Goal: Navigation & Orientation: Find specific page/section

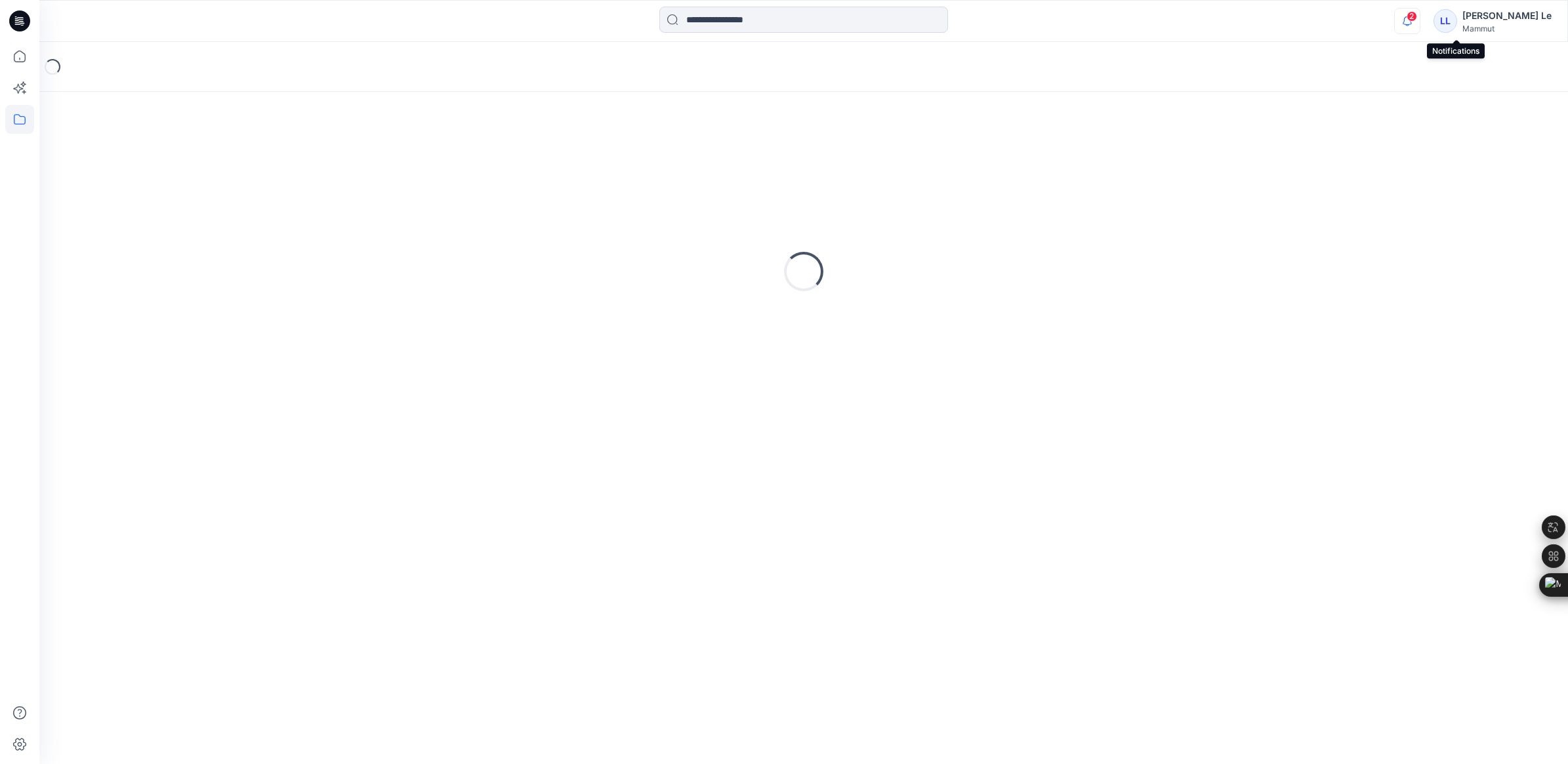
click at [1419, 23] on icon "button" at bounding box center [1407, 21] width 25 height 27
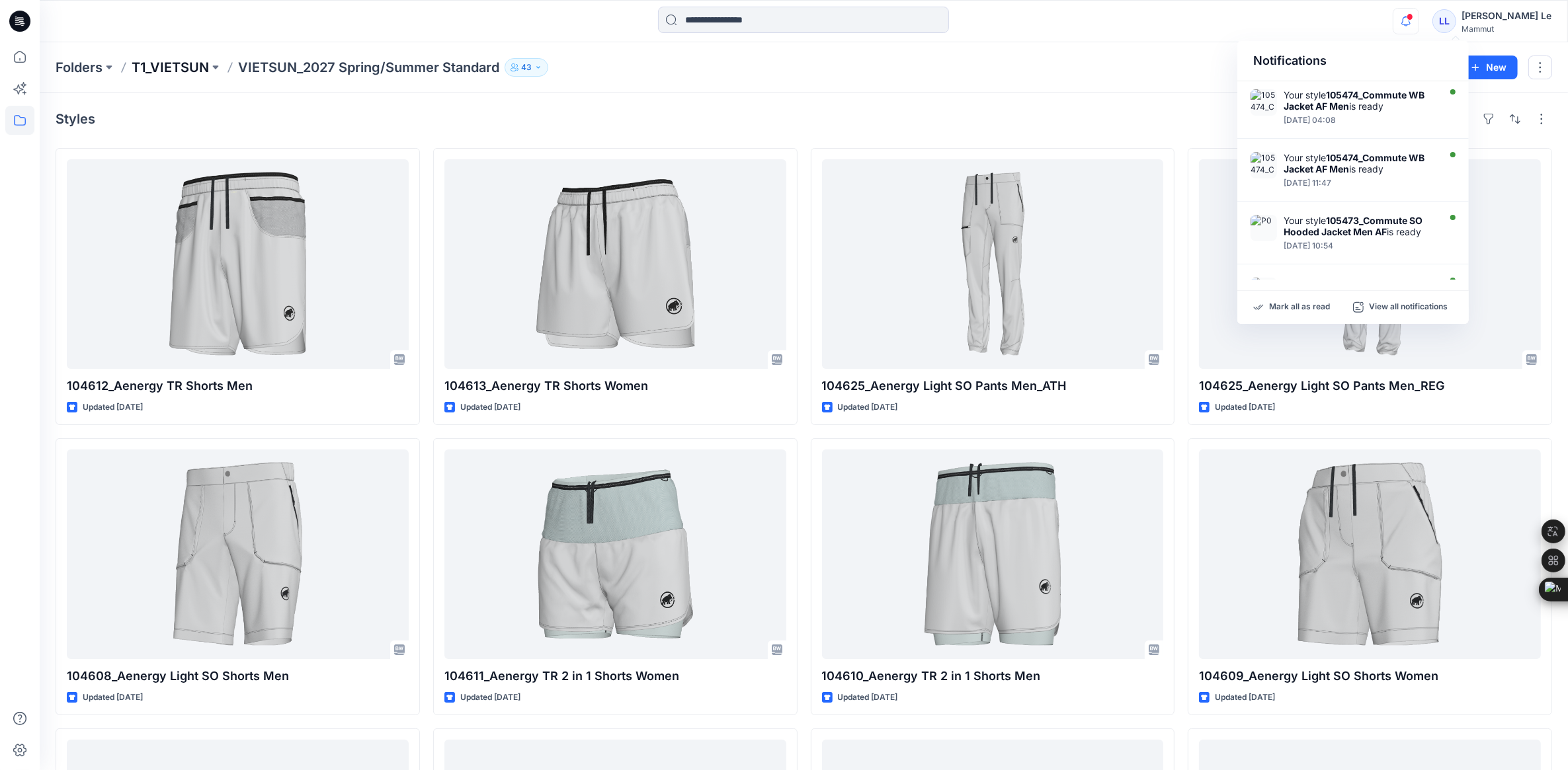
click at [164, 60] on p "T1_VIETSUN" at bounding box center [171, 67] width 77 height 19
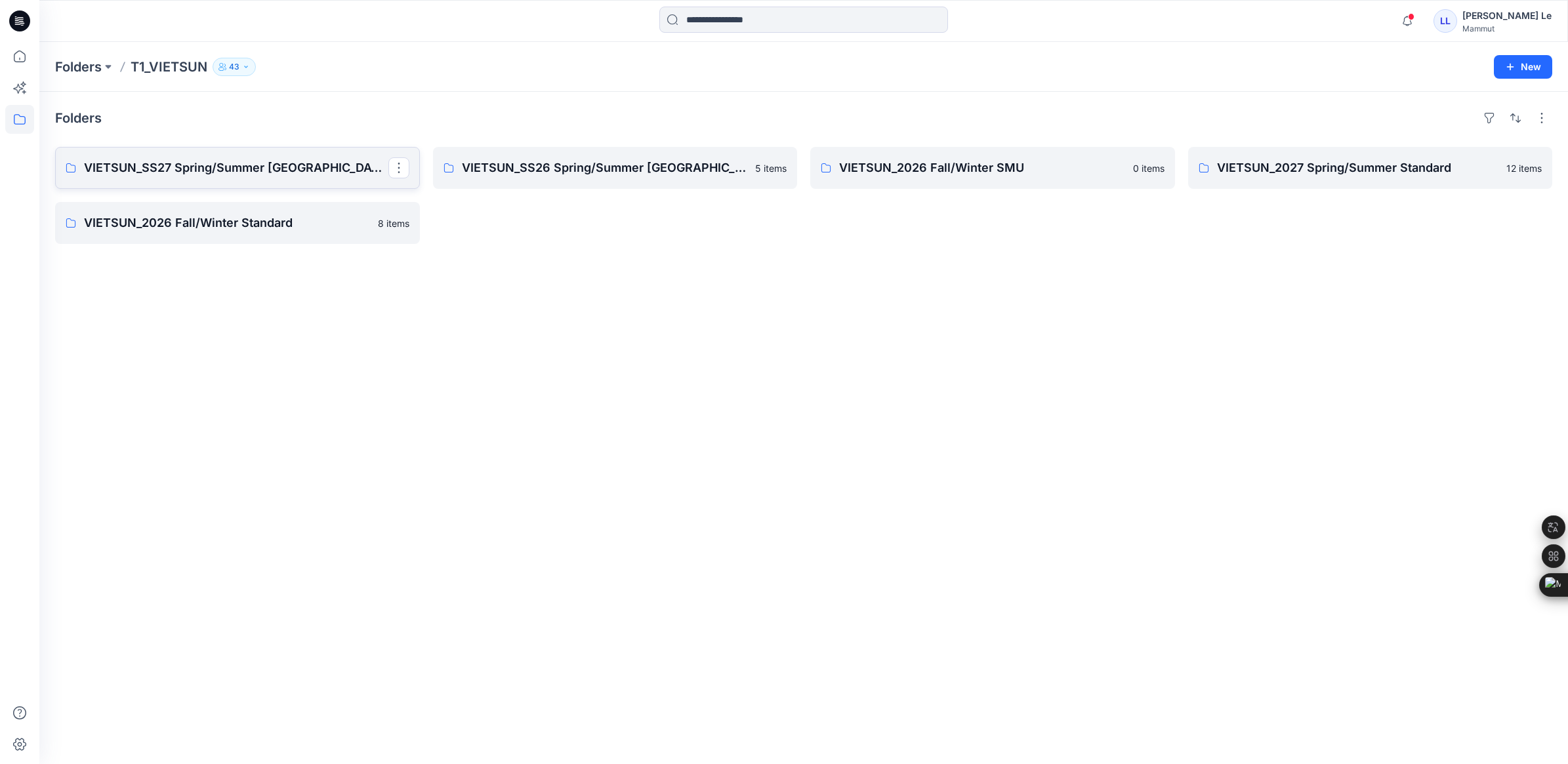
click at [263, 166] on p "VIETSUN_SS27 Spring/Summer [GEOGRAPHIC_DATA]" at bounding box center [236, 168] width 304 height 18
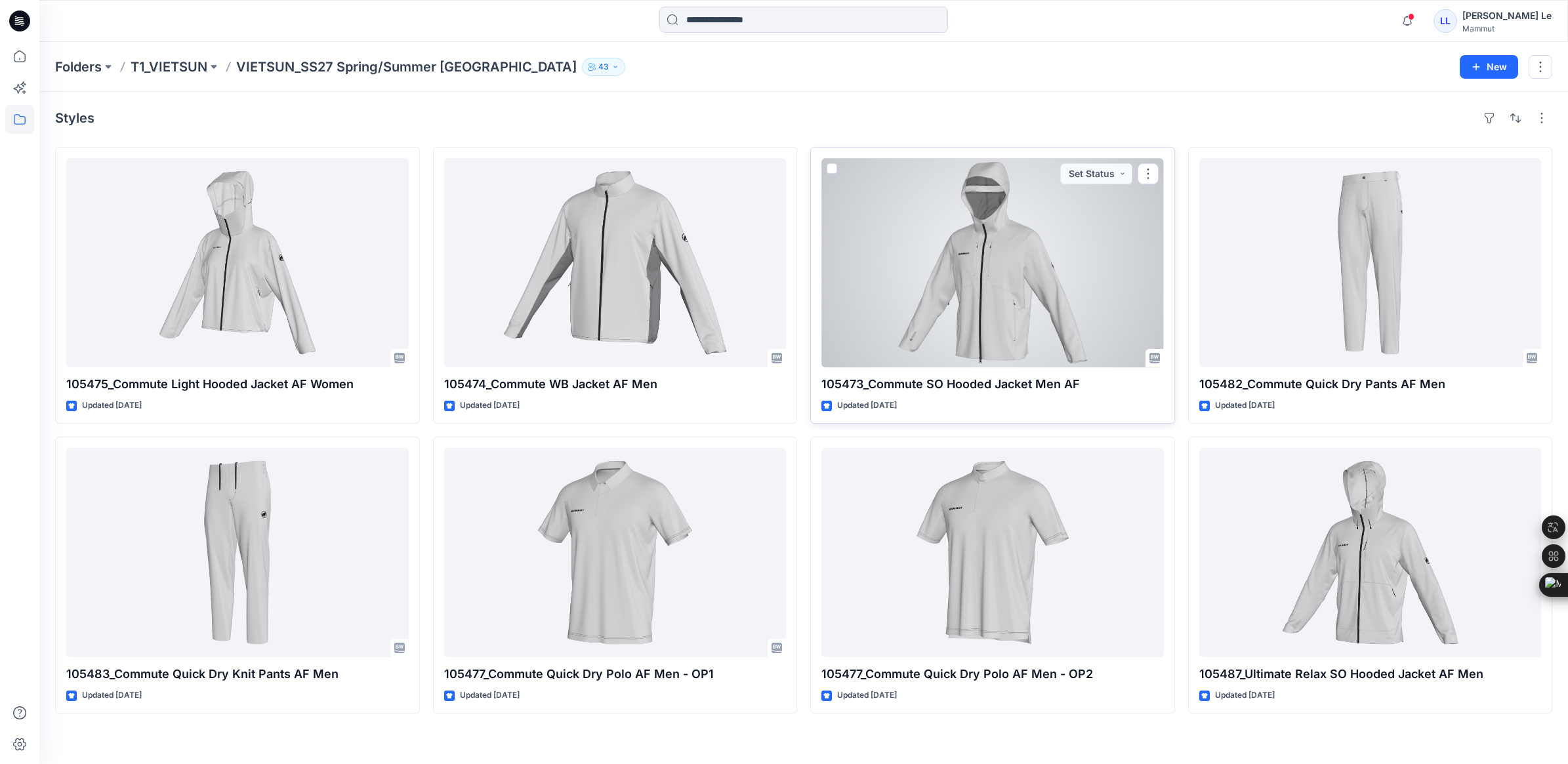
click at [1015, 273] on div at bounding box center [992, 262] width 342 height 209
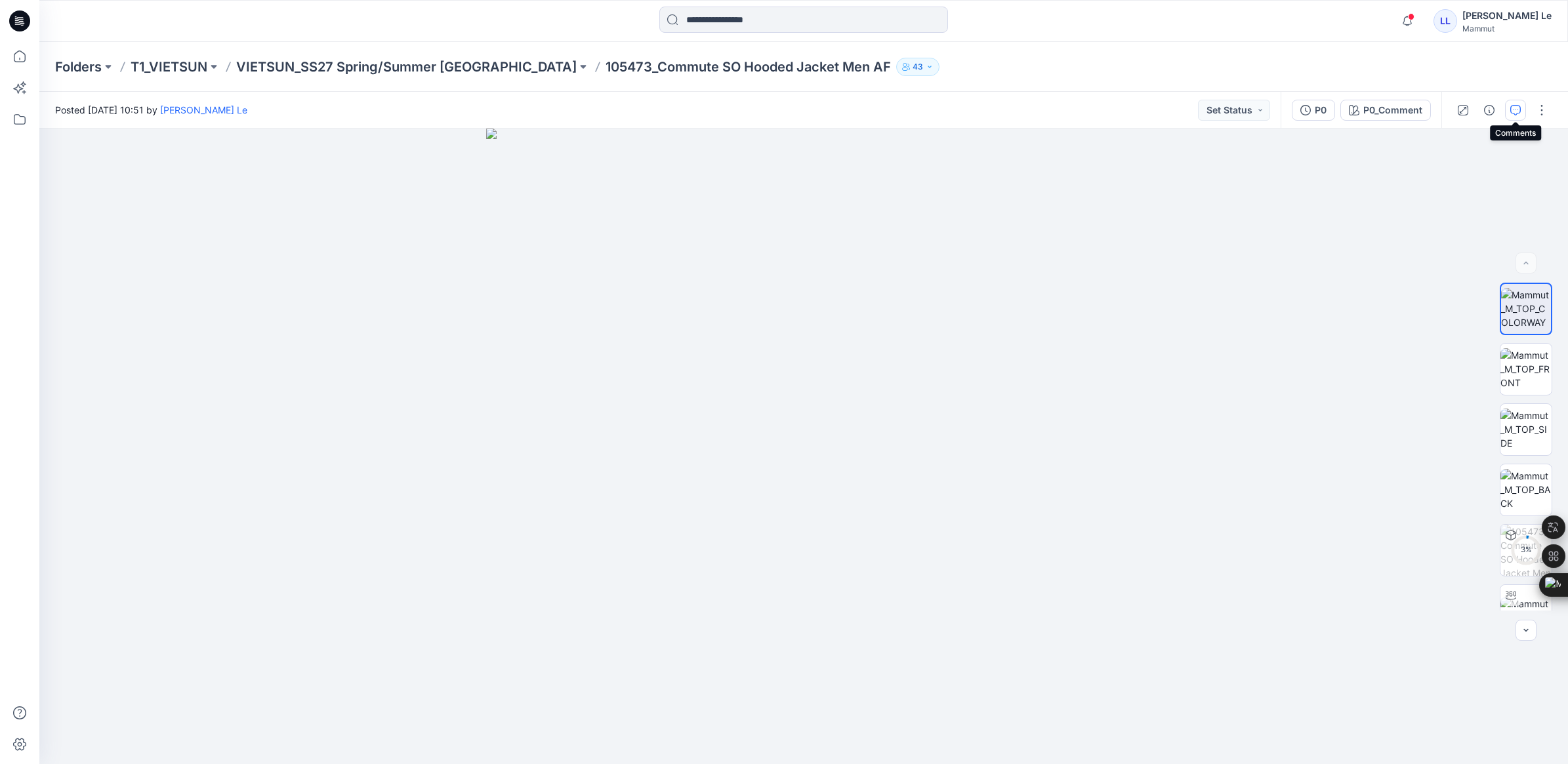
click at [1512, 110] on icon "button" at bounding box center [1515, 110] width 10 height 10
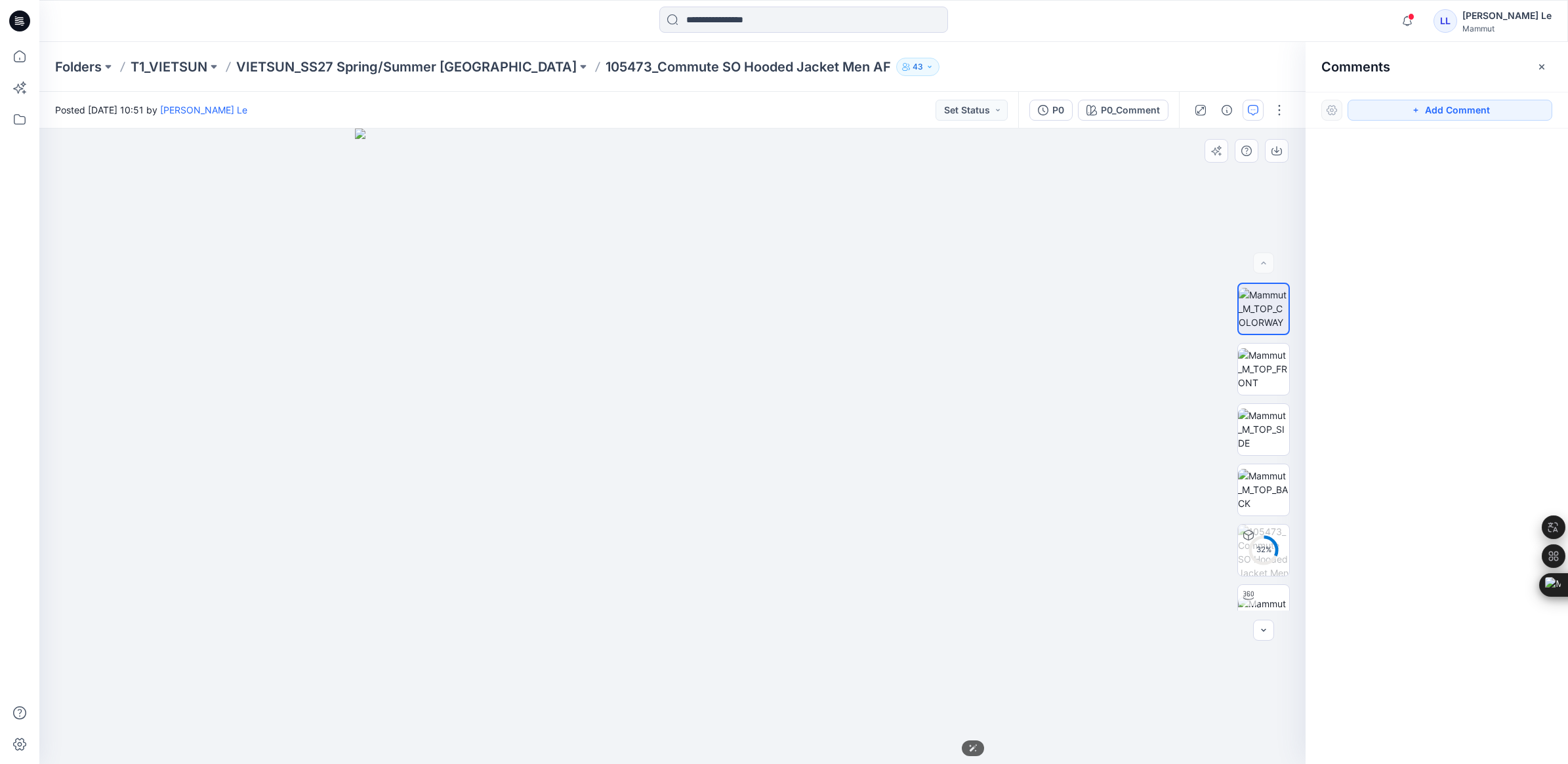
click at [422, 349] on img at bounding box center [672, 446] width 635 height 635
click at [344, 66] on p "VIETSUN_SS27 Spring/Summer [GEOGRAPHIC_DATA]" at bounding box center [406, 66] width 341 height 18
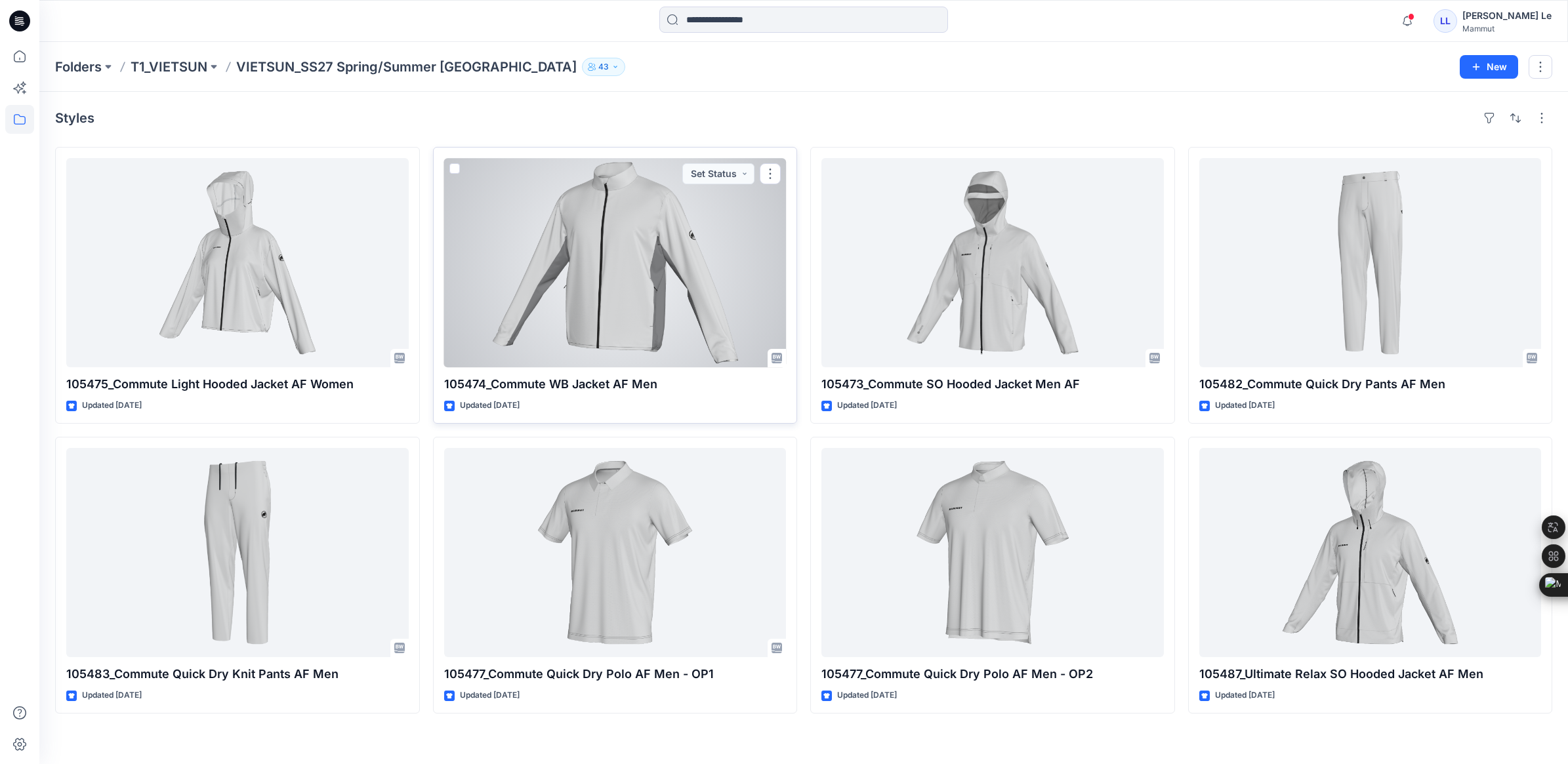
click at [607, 316] on div at bounding box center [615, 262] width 342 height 209
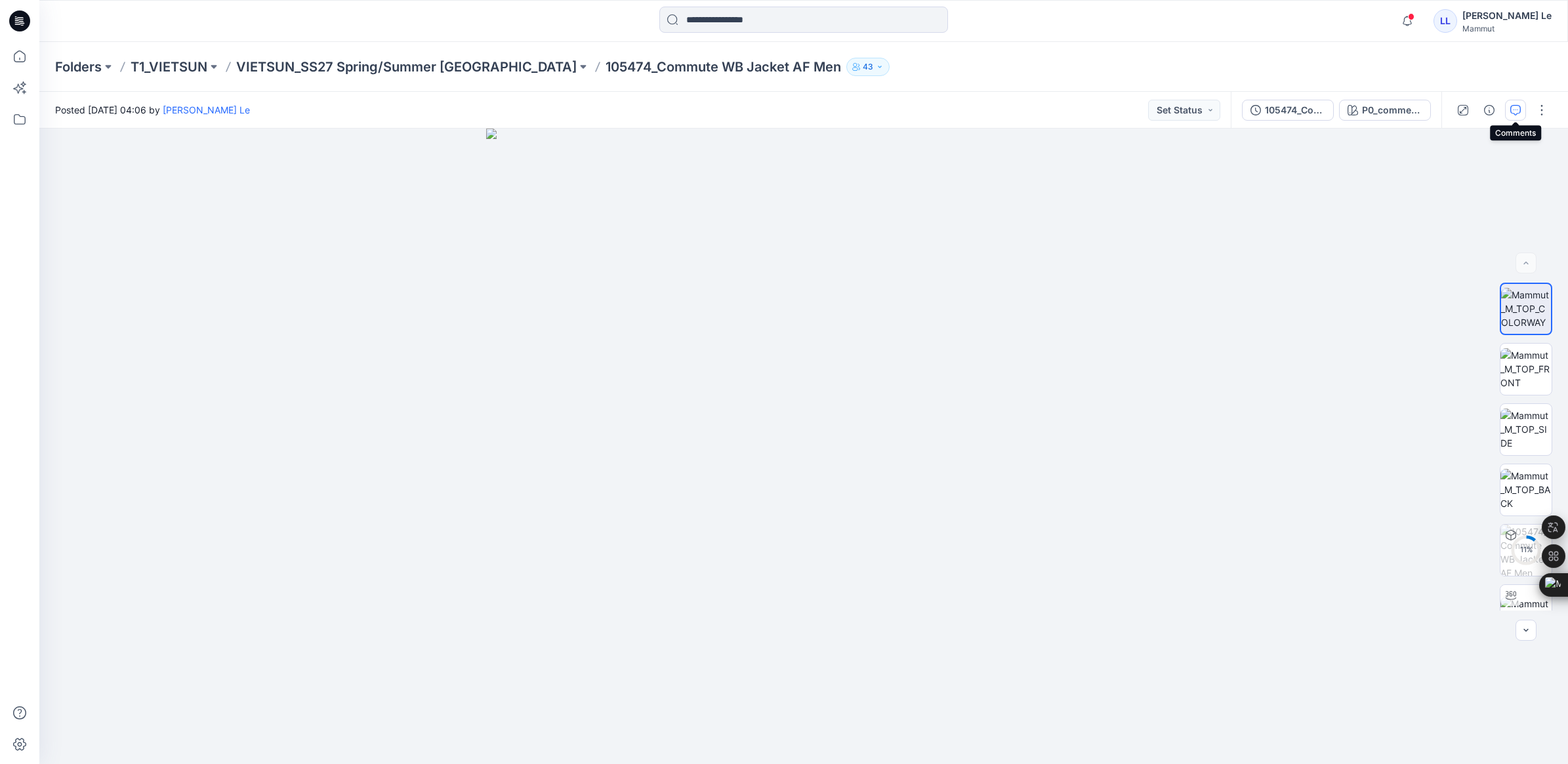
click at [1513, 108] on icon "button" at bounding box center [1515, 110] width 10 height 10
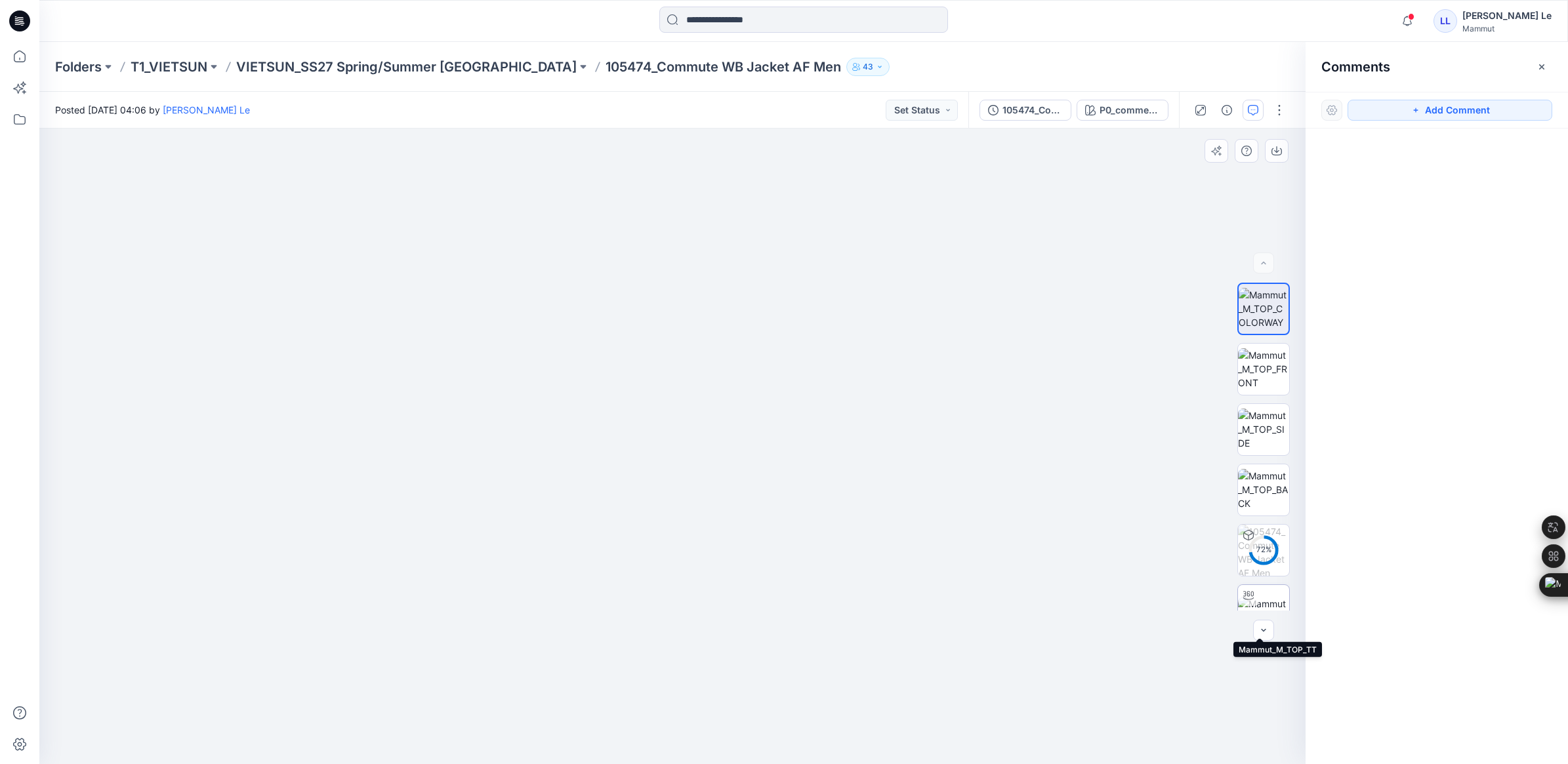
click at [1259, 598] on img at bounding box center [1263, 610] width 51 height 27
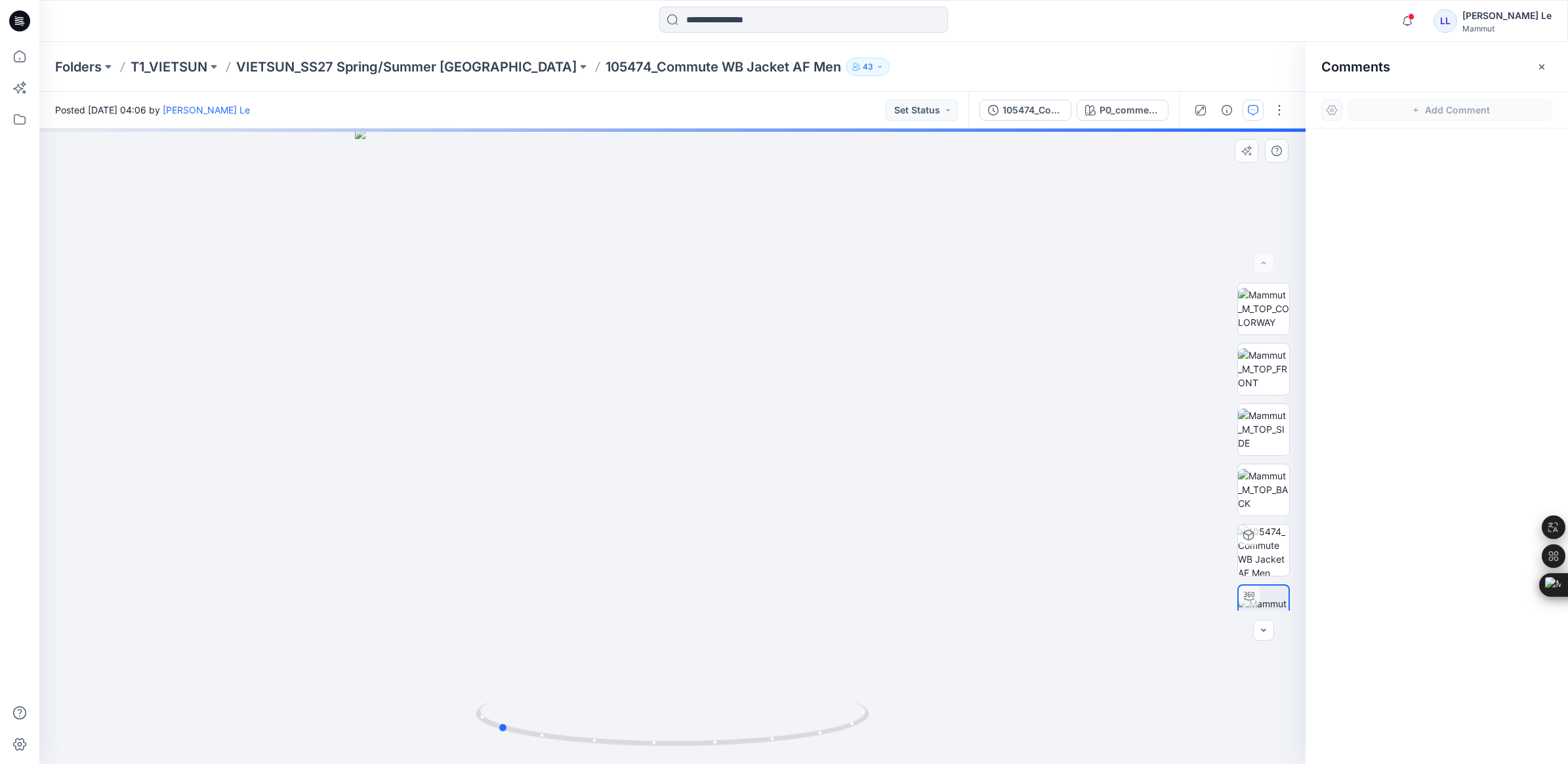
drag, startPoint x: 671, startPoint y: 743, endPoint x: 1282, endPoint y: 687, distance: 613.6
click at [1282, 687] on div at bounding box center [672, 446] width 1266 height 635
drag, startPoint x: 639, startPoint y: 287, endPoint x: 651, endPoint y: 503, distance: 216.3
drag, startPoint x: 739, startPoint y: 587, endPoint x: 726, endPoint y: 406, distance: 181.5
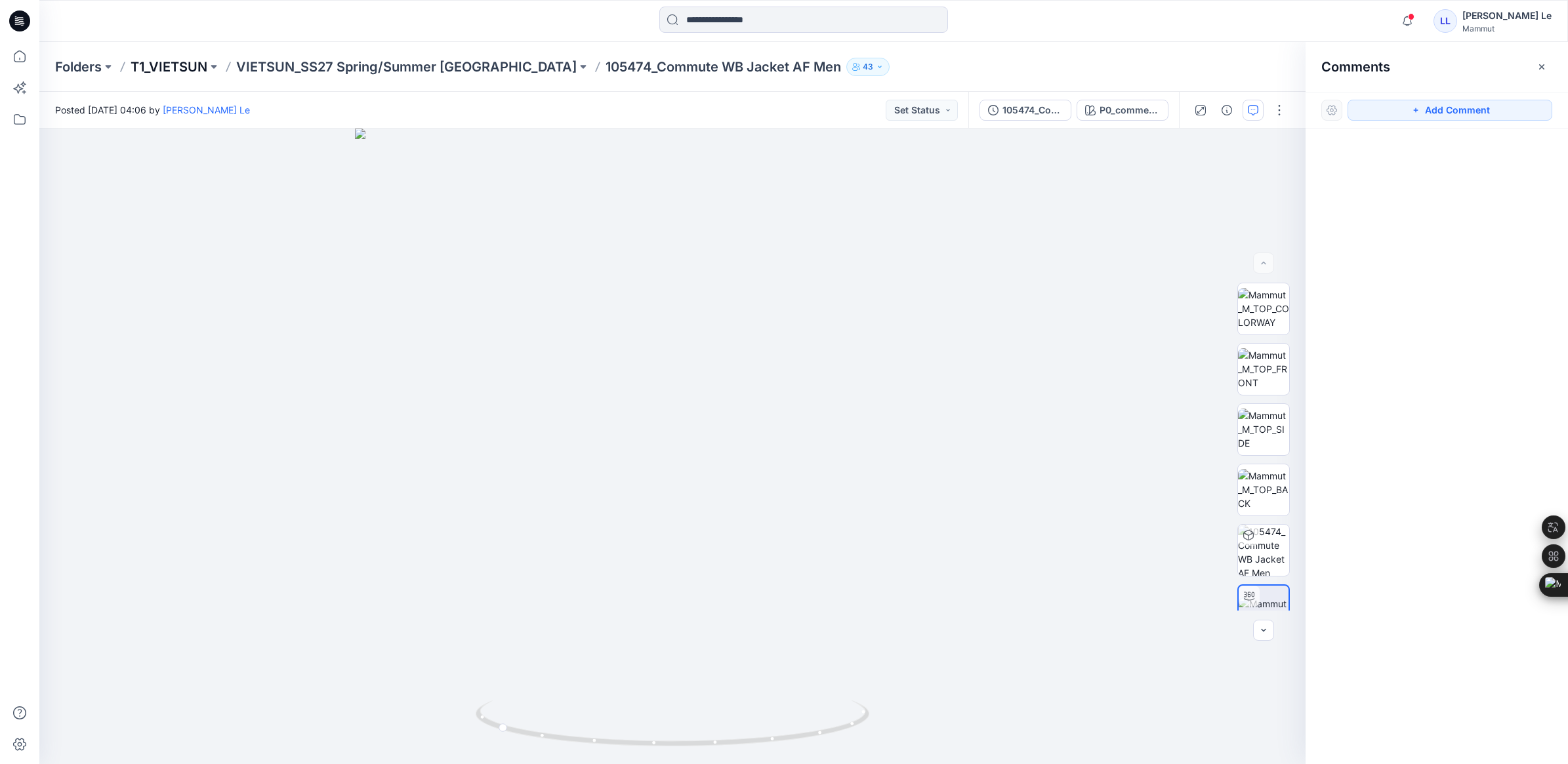
click at [177, 69] on p "T1_VIETSUN" at bounding box center [169, 66] width 77 height 18
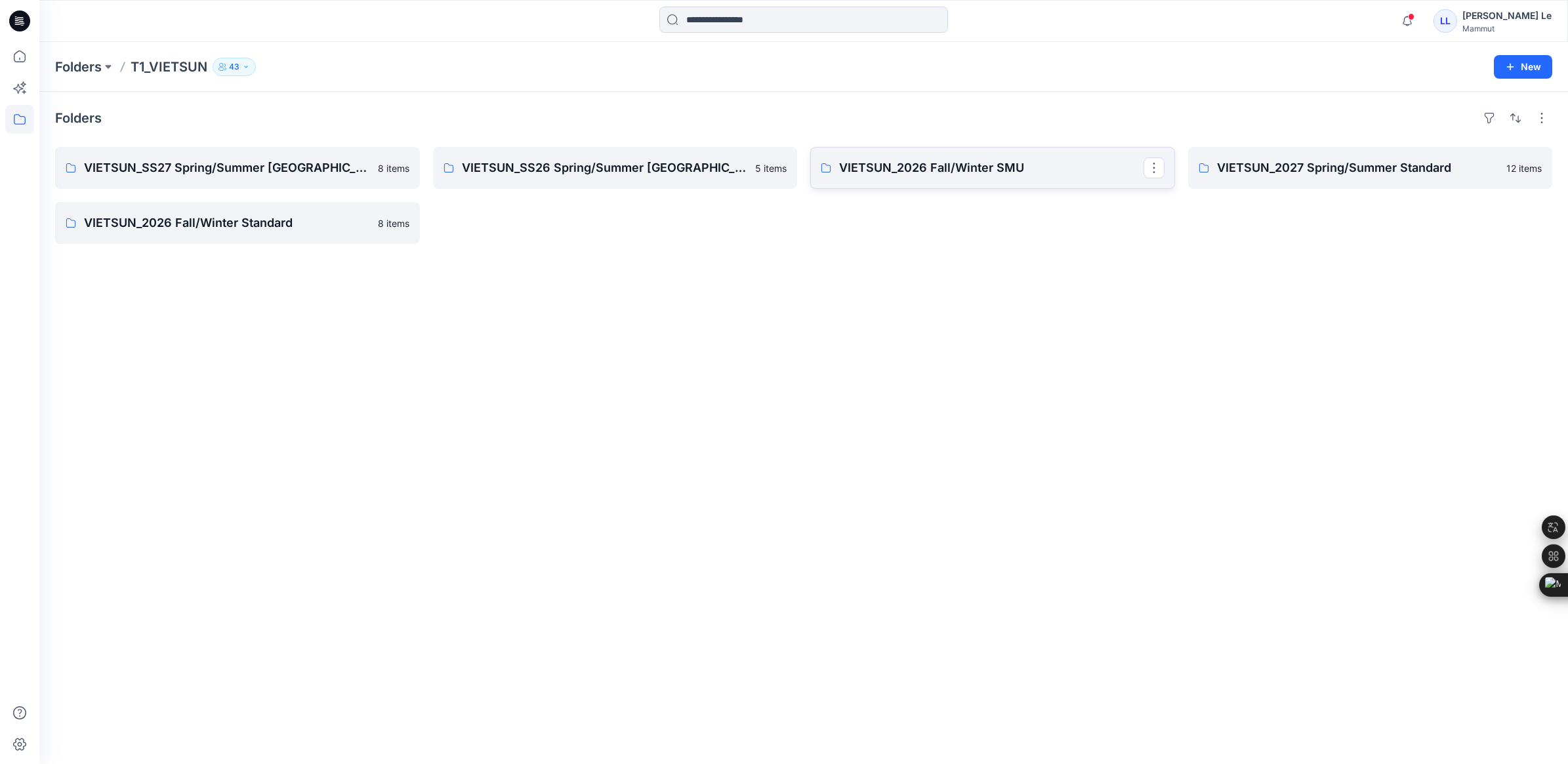
click at [1015, 168] on p "VIETSUN_2026 Fall/Winter SMU" at bounding box center [991, 168] width 304 height 18
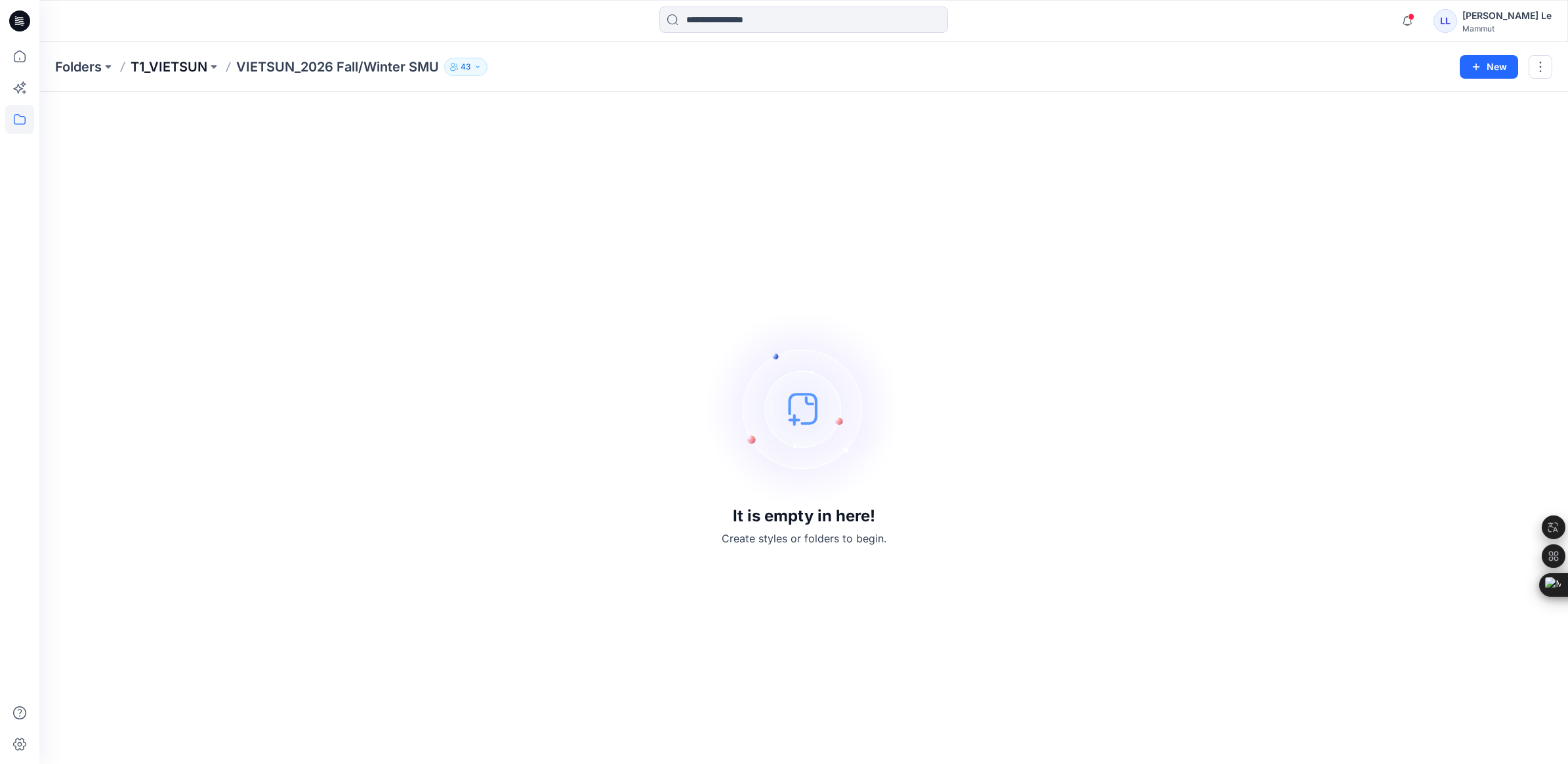
click at [179, 67] on p "T1_VIETSUN" at bounding box center [169, 66] width 77 height 18
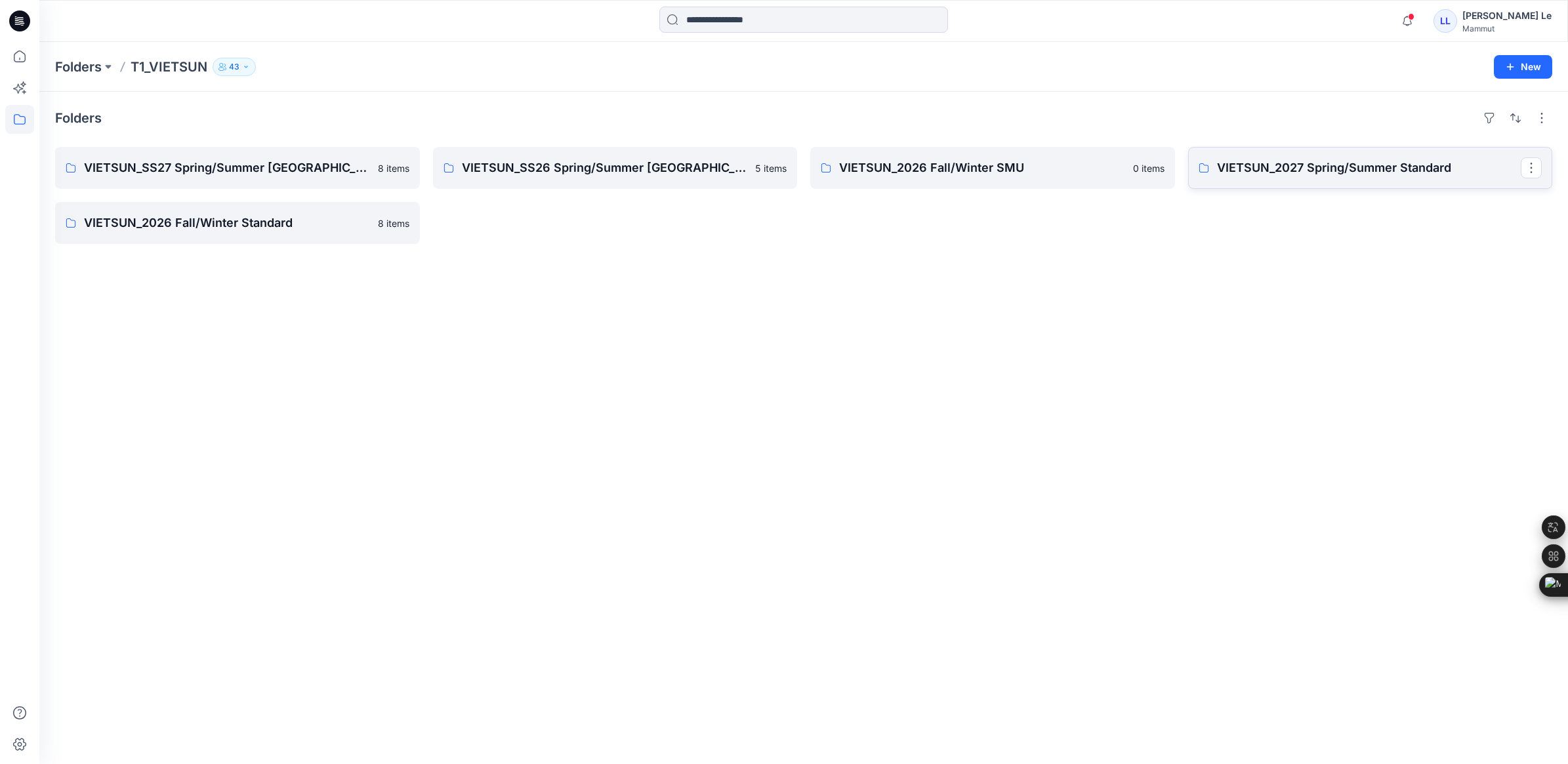
click at [1399, 171] on p "VIETSUN_2027 Spring/Summer Standard" at bounding box center [1369, 168] width 304 height 18
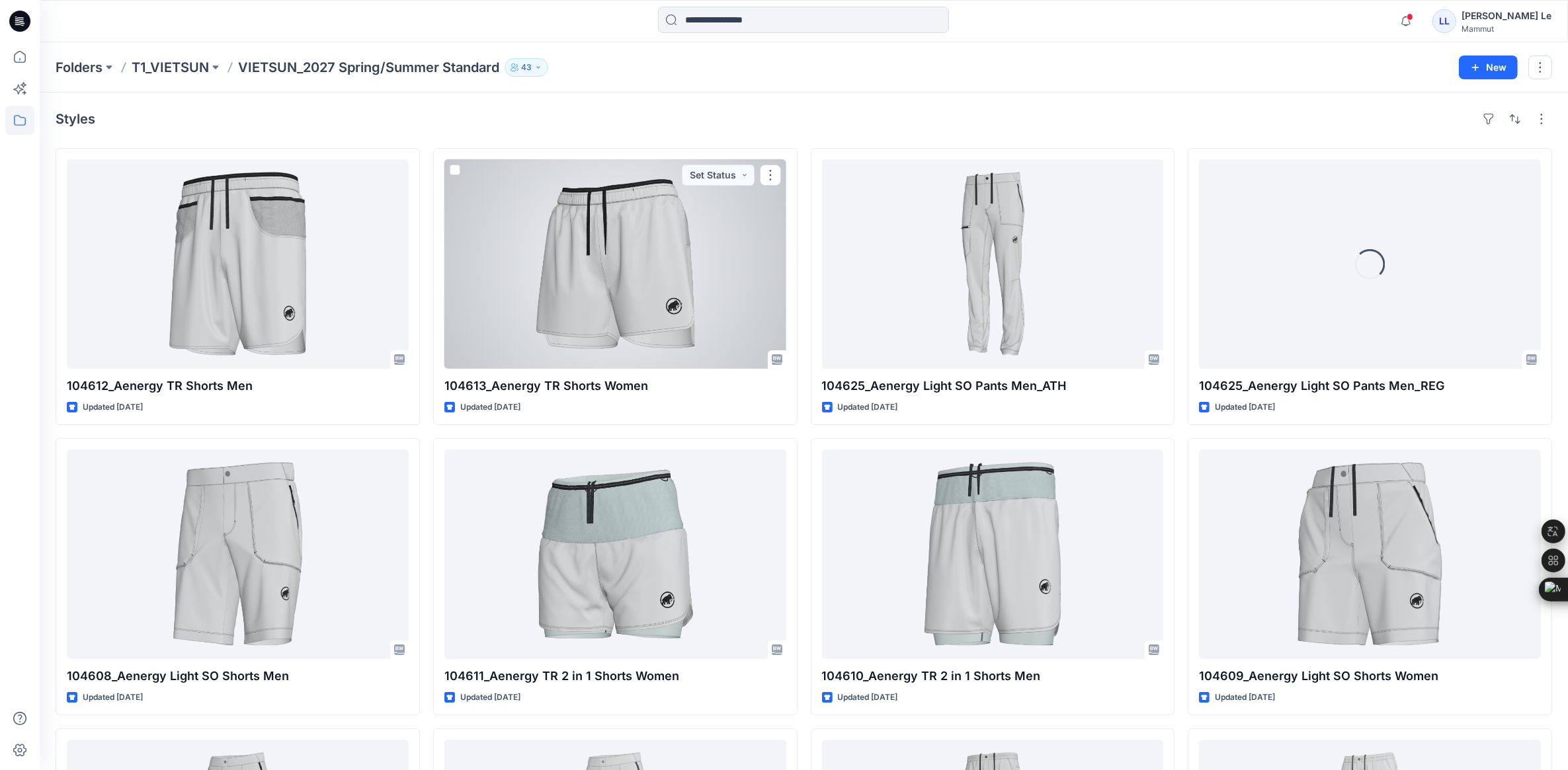
click at [549, 349] on div at bounding box center [615, 264] width 342 height 209
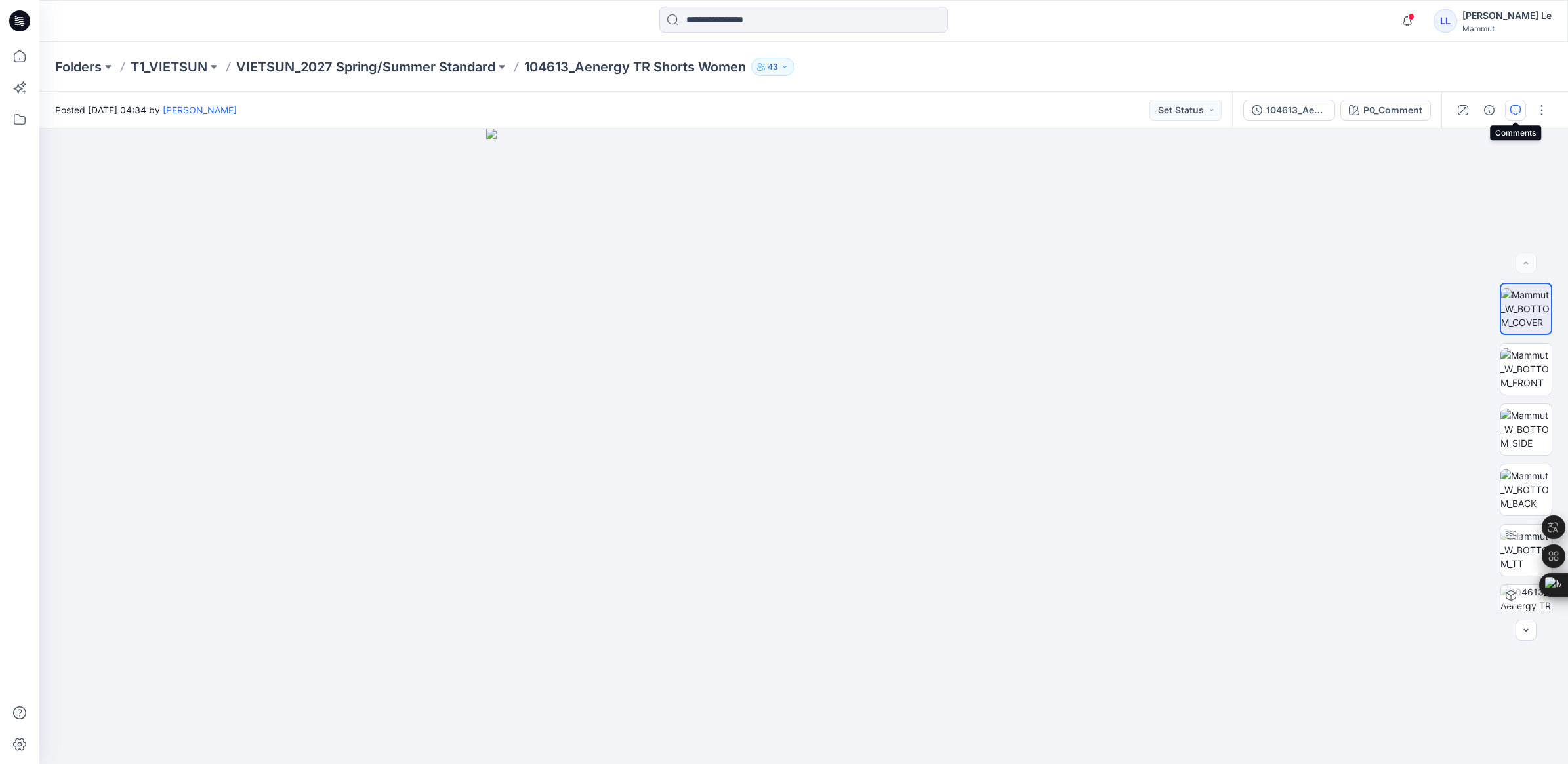
click at [1510, 108] on icon "button" at bounding box center [1515, 110] width 10 height 10
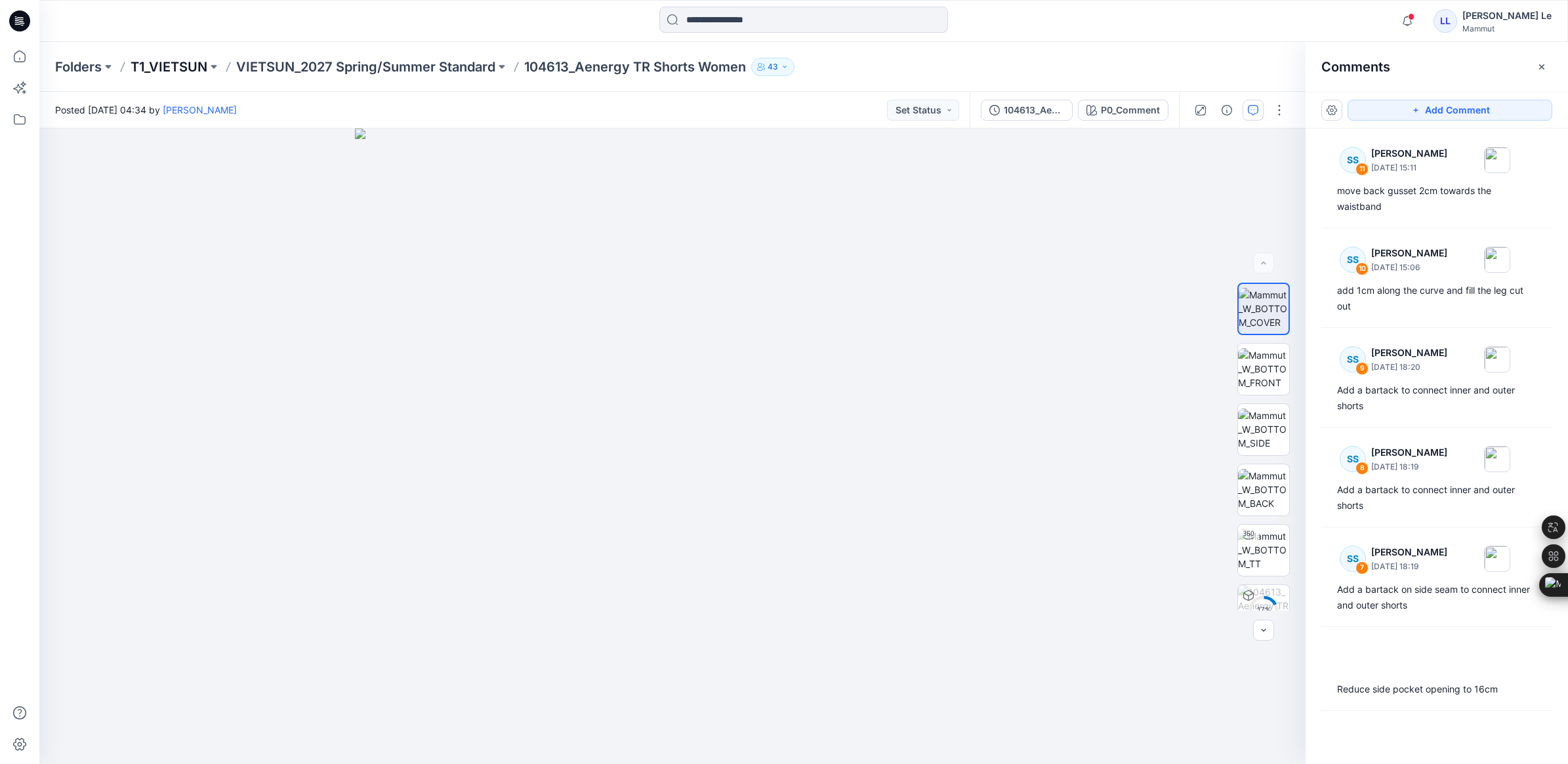
click at [174, 64] on p "T1_VIETSUN" at bounding box center [169, 66] width 77 height 18
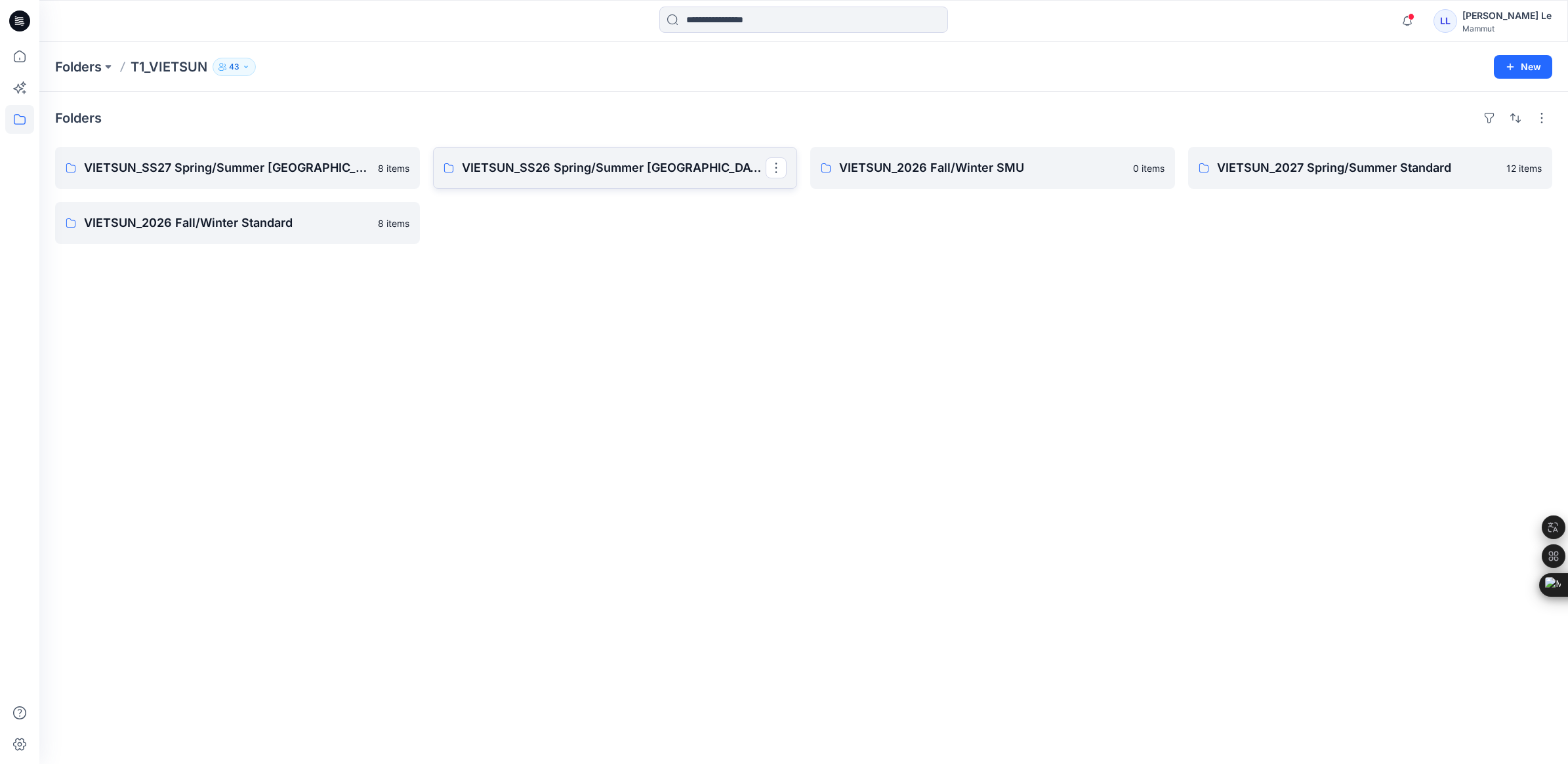
click at [618, 174] on p "VIETSUN_SS26 Spring/Summer [GEOGRAPHIC_DATA]" at bounding box center [614, 168] width 304 height 18
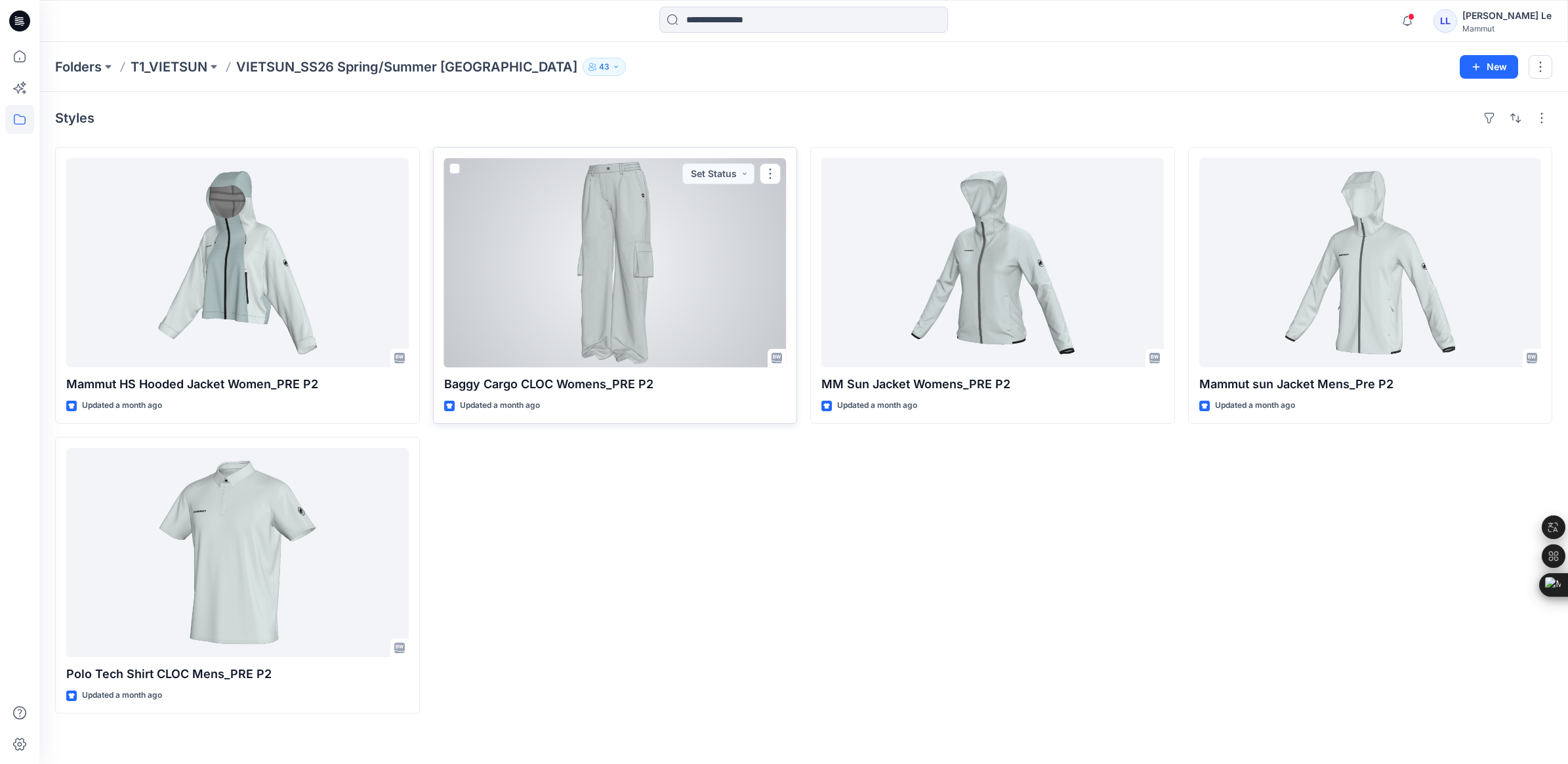
click at [633, 247] on div at bounding box center [615, 262] width 342 height 209
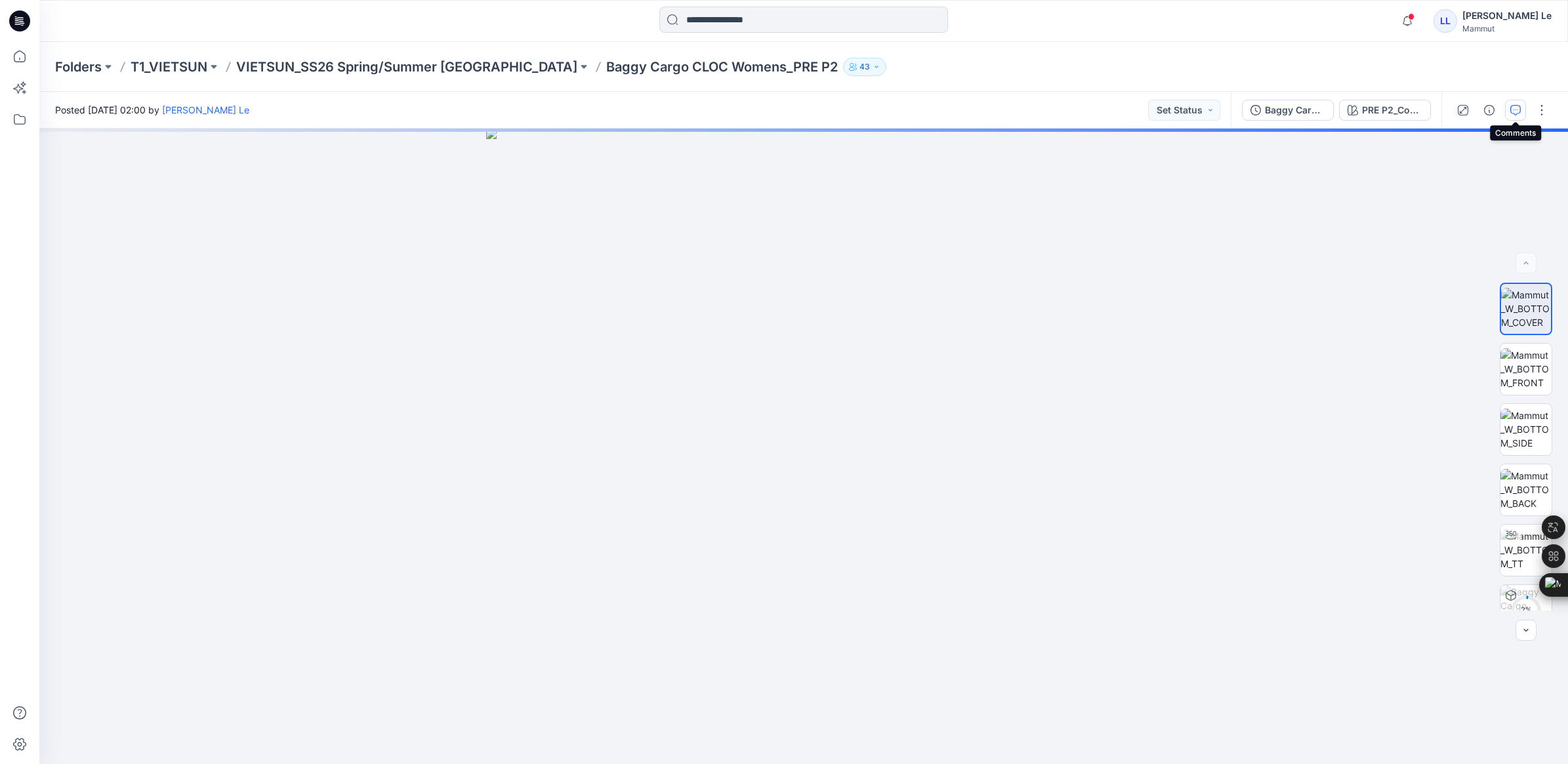
click at [1518, 108] on icon "button" at bounding box center [1515, 110] width 10 height 10
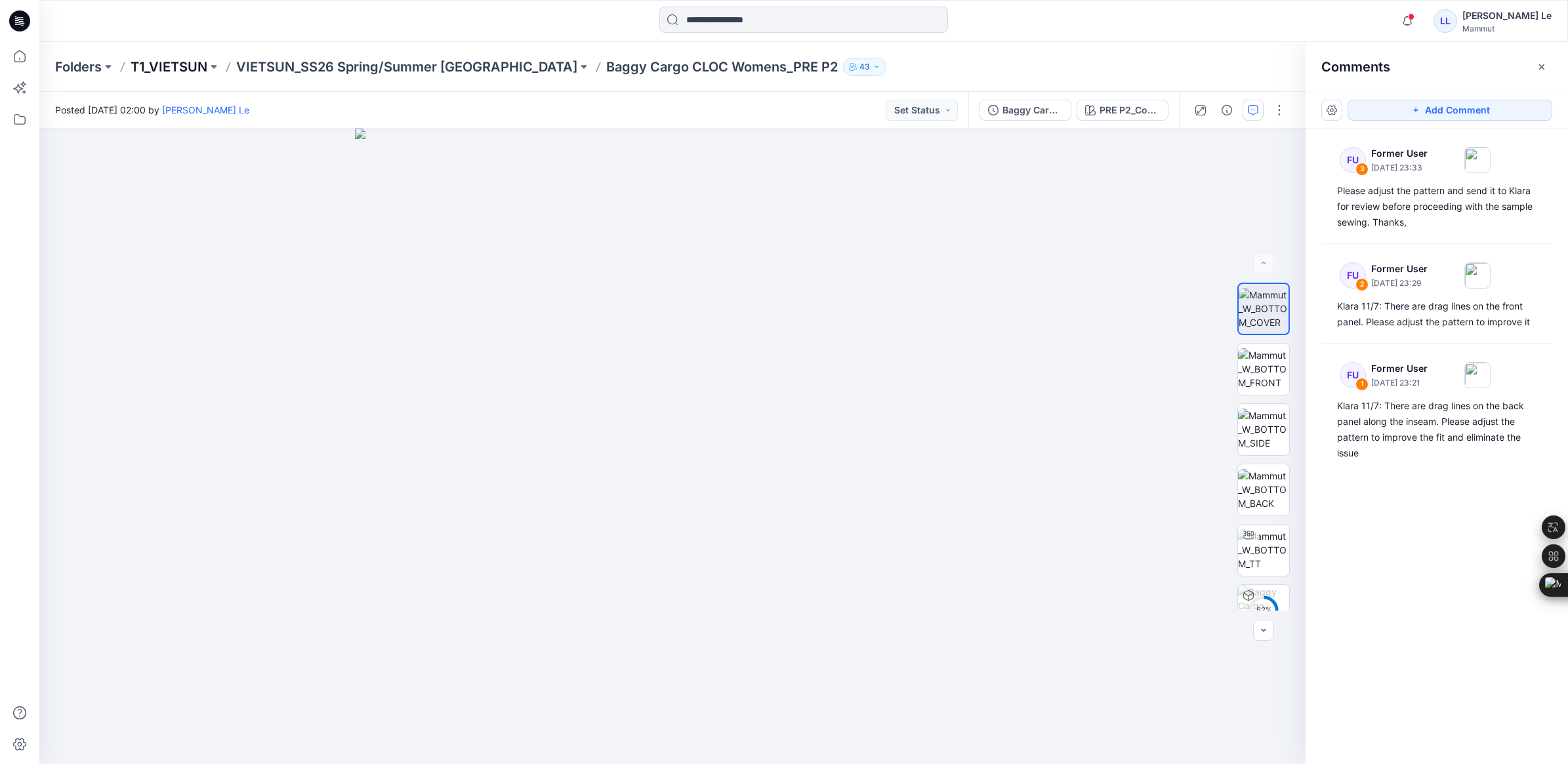
click at [149, 66] on p "T1_VIETSUN" at bounding box center [169, 66] width 77 height 18
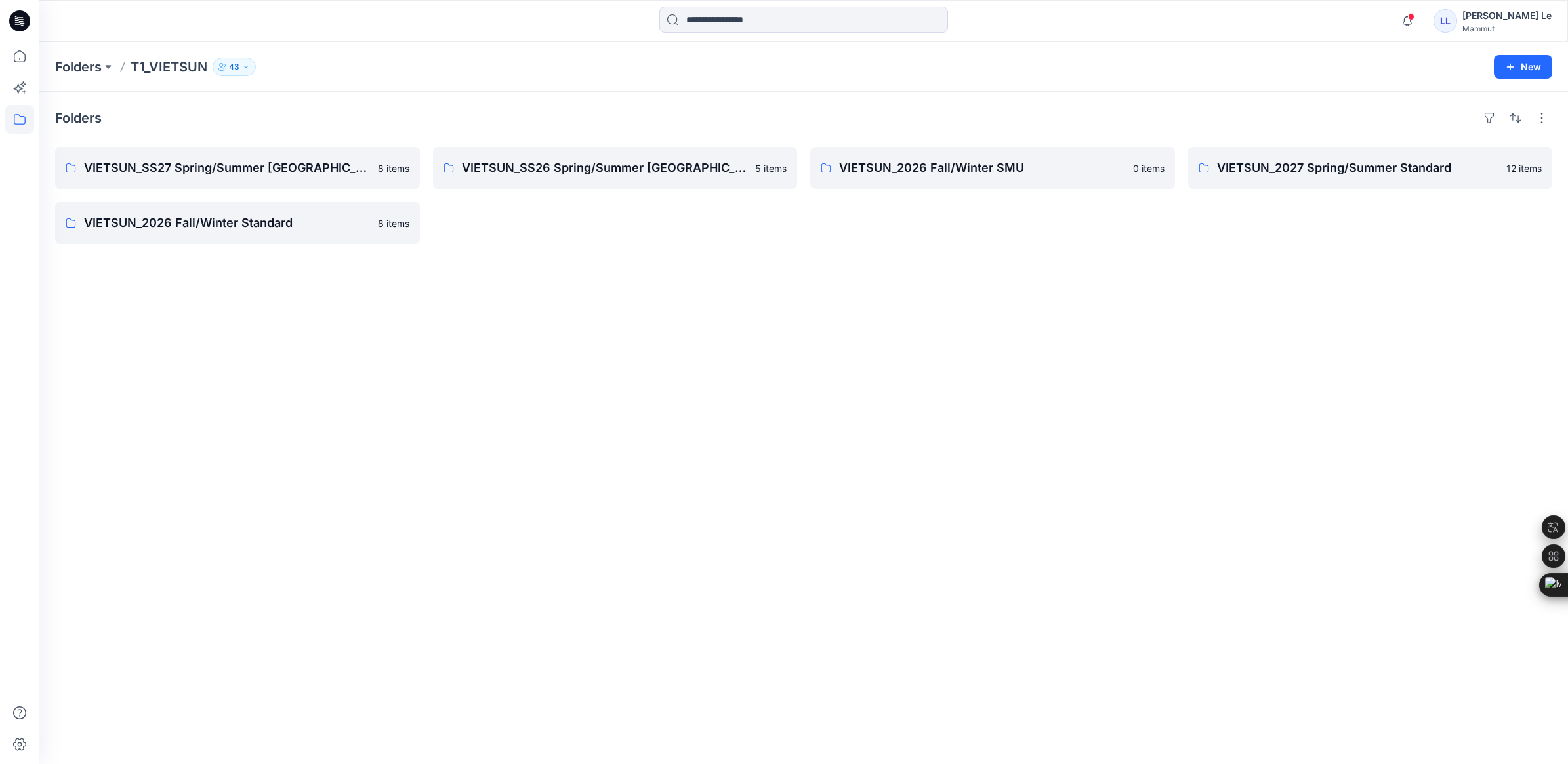
drag, startPoint x: 803, startPoint y: 474, endPoint x: 825, endPoint y: 504, distance: 37.2
click at [805, 476] on div "Folders VIETSUN_SS27 Spring/Summer [GEOGRAPHIC_DATA] 8 items VIETSUN_2026 Fall/…" at bounding box center [803, 428] width 1528 height 672
click at [198, 176] on p "VIETSUN_SS27 Spring/Summer [GEOGRAPHIC_DATA]" at bounding box center [236, 168] width 304 height 18
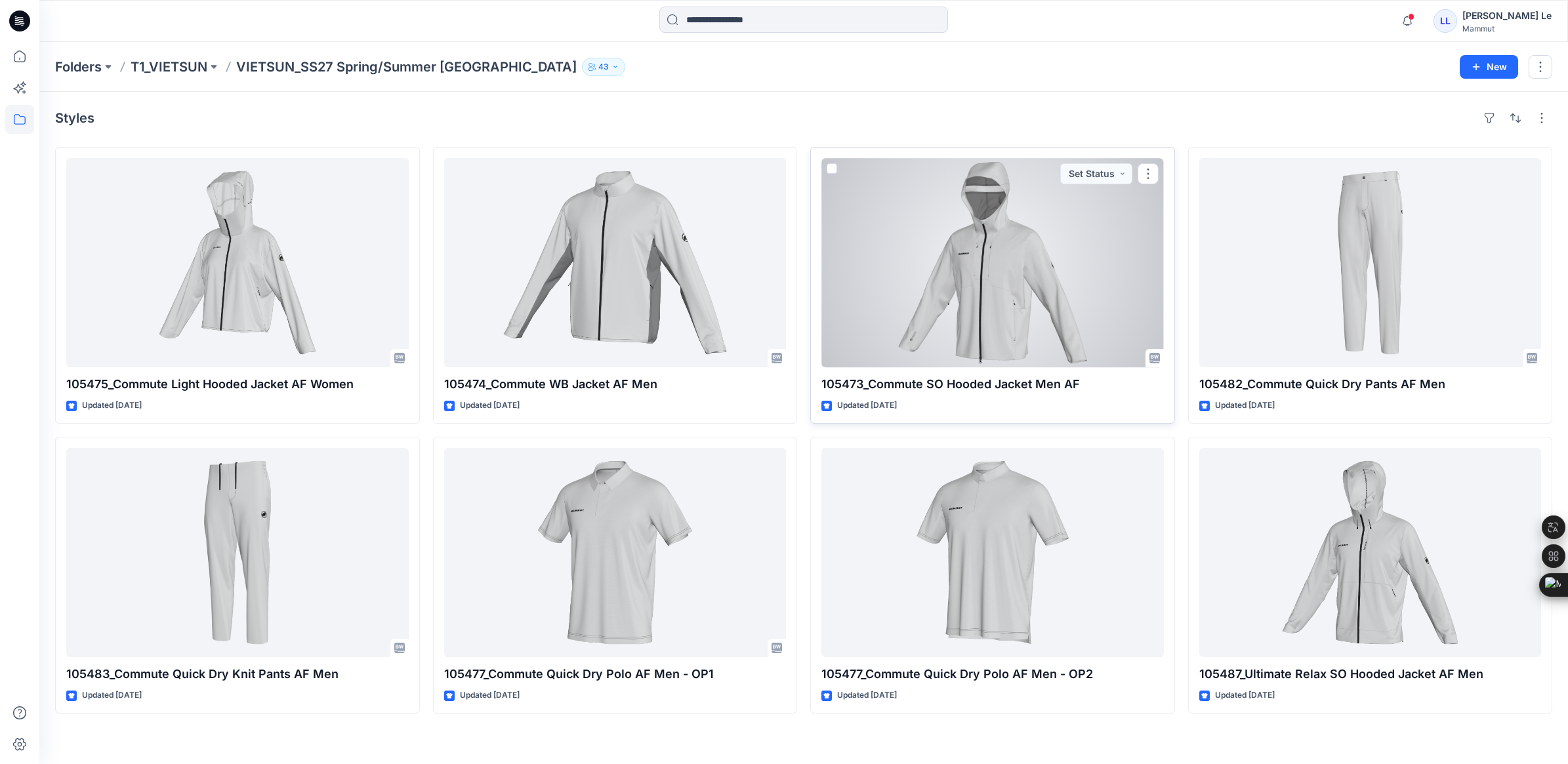
click at [981, 309] on div at bounding box center [992, 262] width 342 height 209
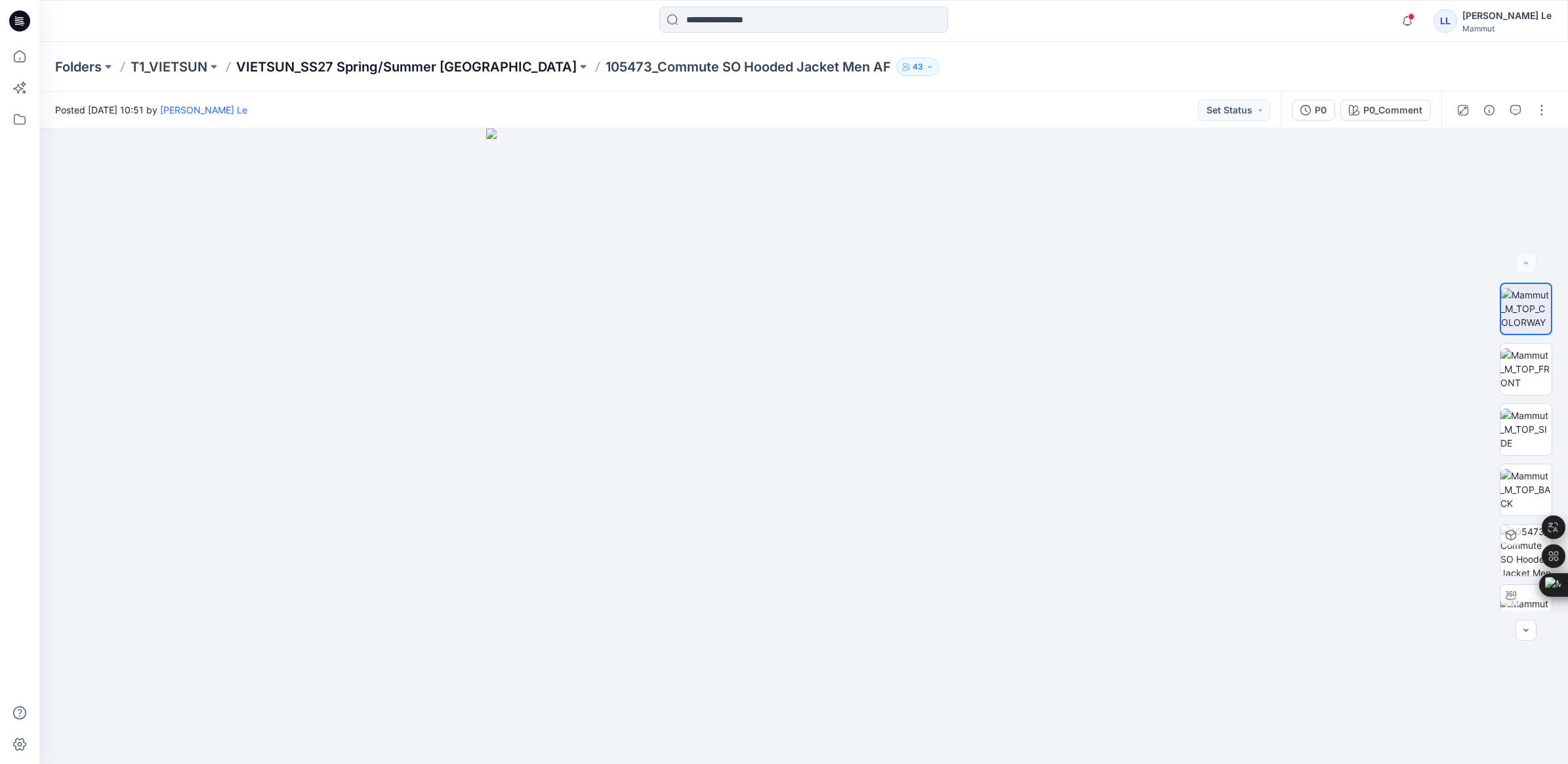
click at [352, 63] on p "VIETSUN_SS27 Spring/Summer [GEOGRAPHIC_DATA]" at bounding box center [406, 66] width 341 height 18
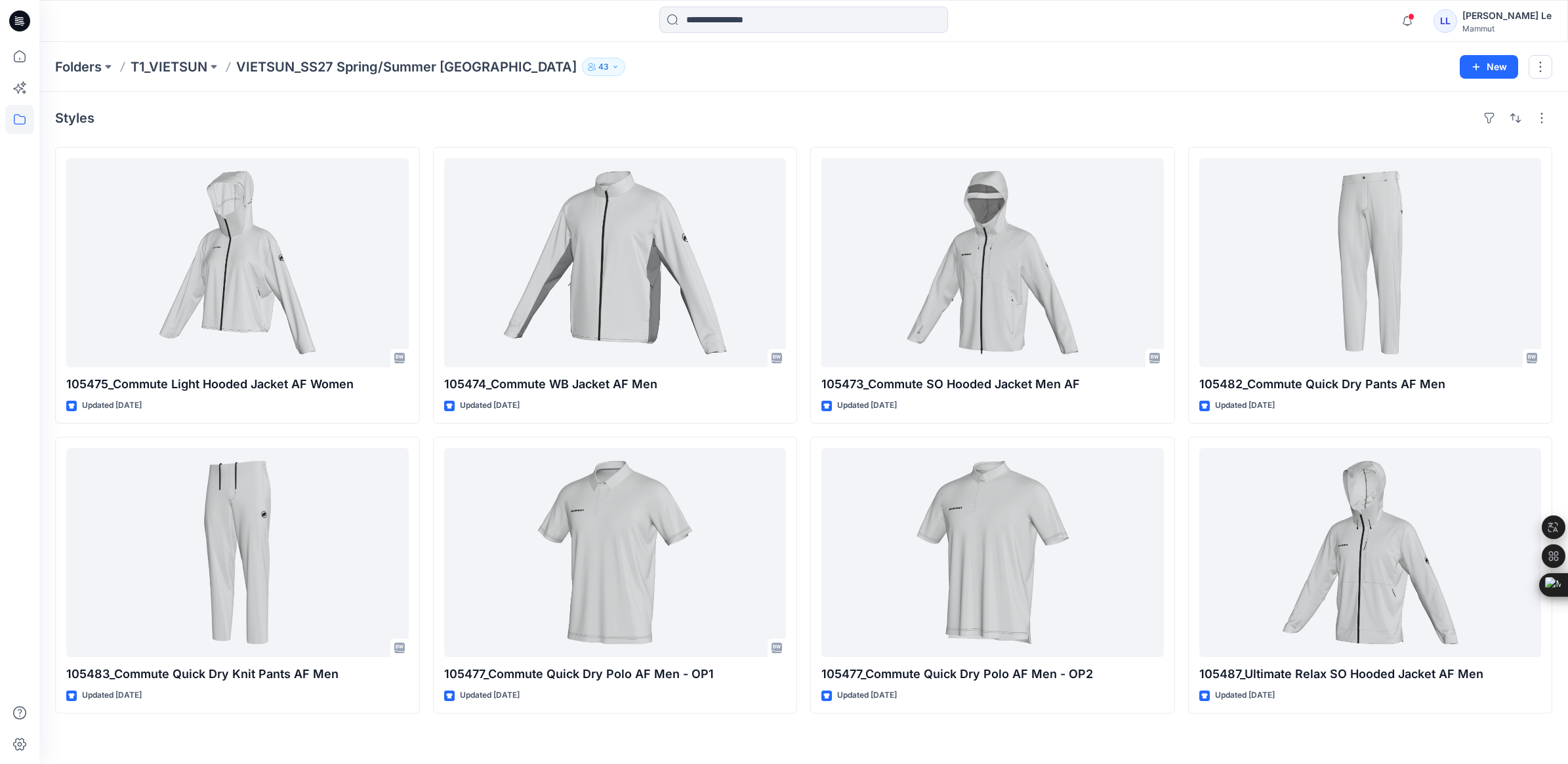
click at [361, 72] on p "VIETSUN_SS27 Spring/Summer [GEOGRAPHIC_DATA]" at bounding box center [406, 66] width 341 height 18
click at [392, 61] on p "VIETSUN_SS27 Spring/Summer [GEOGRAPHIC_DATA]" at bounding box center [406, 66] width 341 height 18
click at [611, 63] on icon "button" at bounding box center [615, 66] width 8 height 8
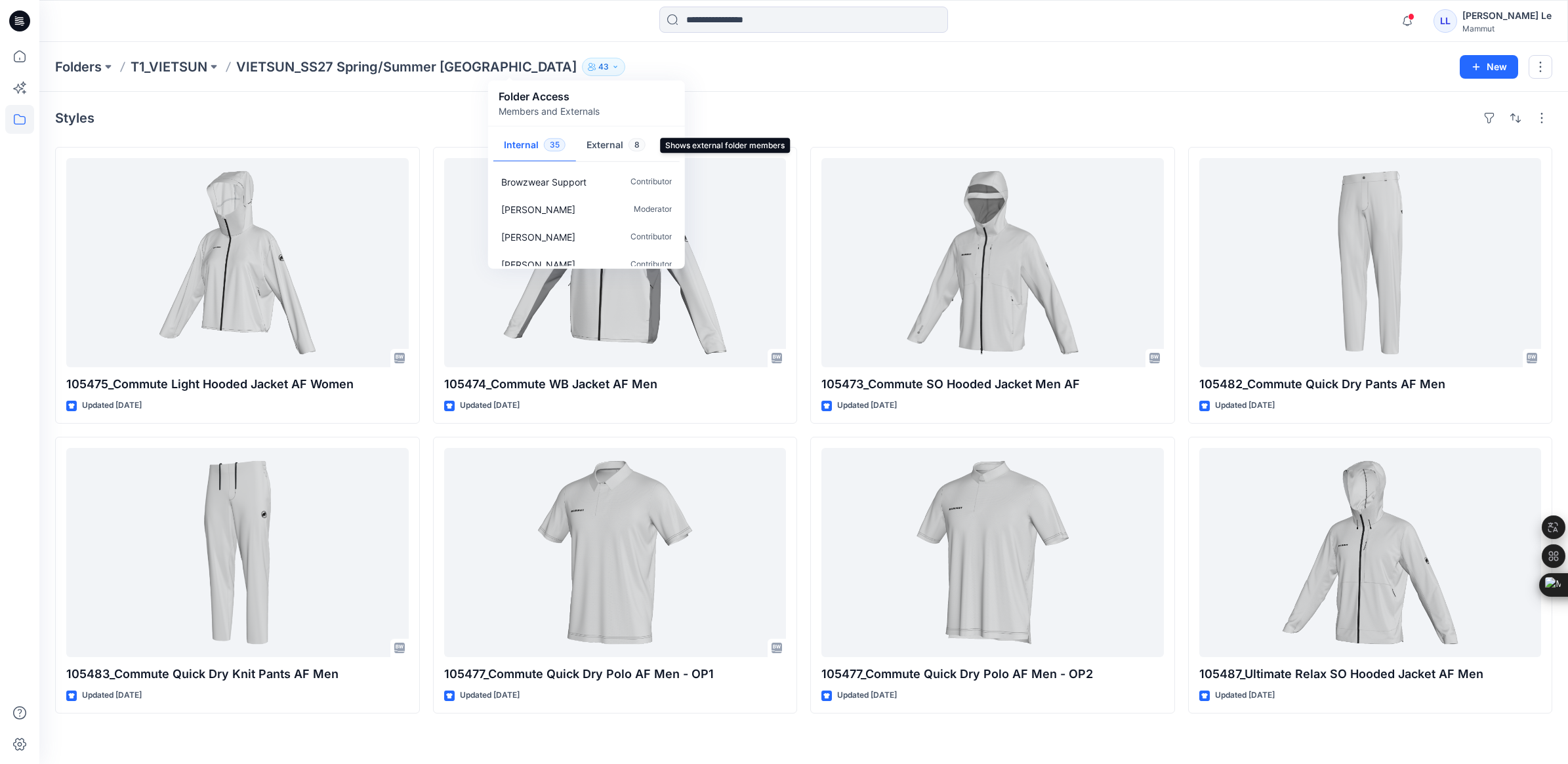
click at [610, 142] on button "External 8" at bounding box center [616, 146] width 80 height 33
click at [516, 141] on button "Internal 35" at bounding box center [535, 146] width 83 height 33
click at [605, 146] on button "External 8" at bounding box center [616, 146] width 80 height 33
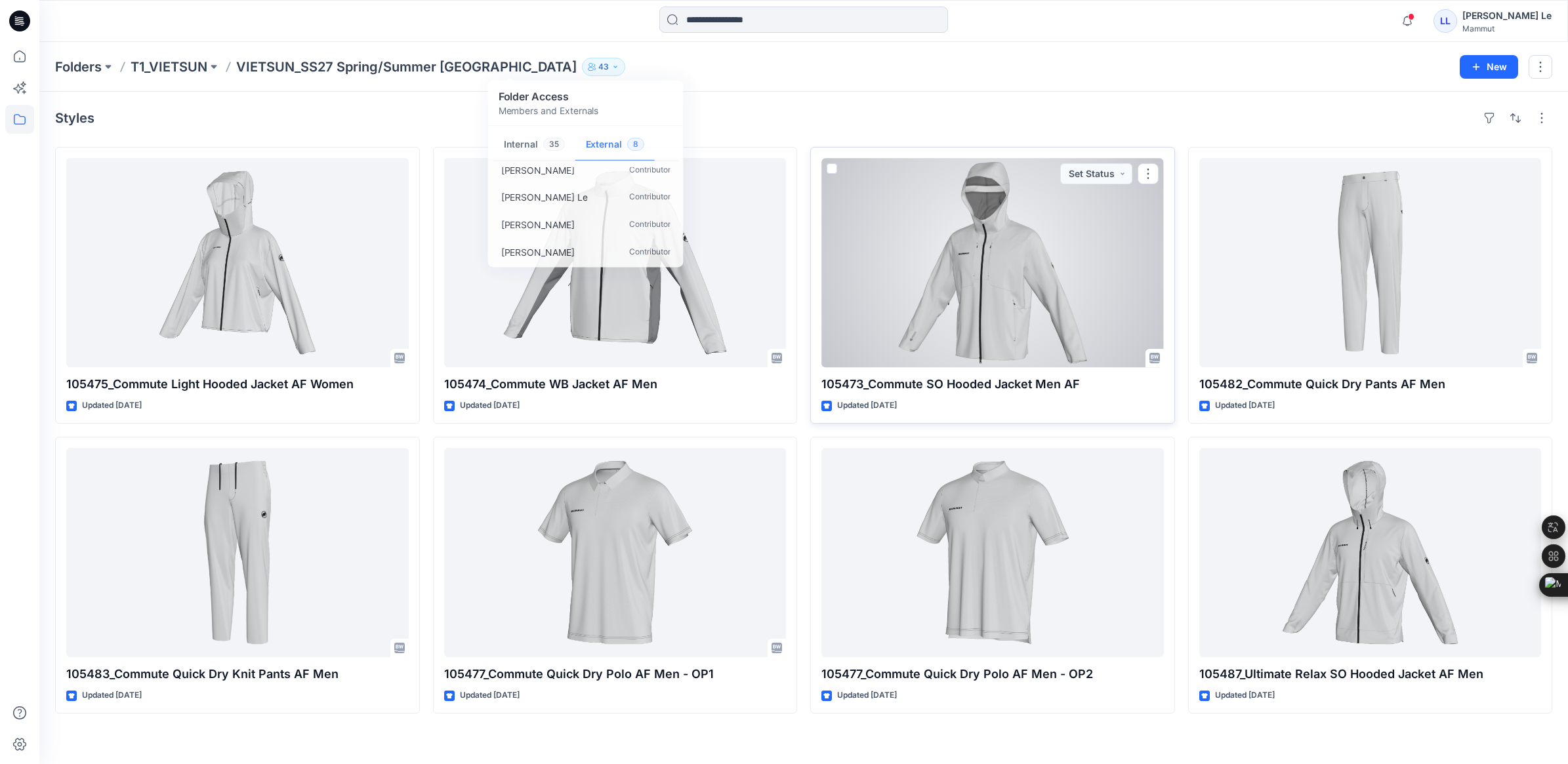
click at [981, 332] on div at bounding box center [992, 262] width 342 height 209
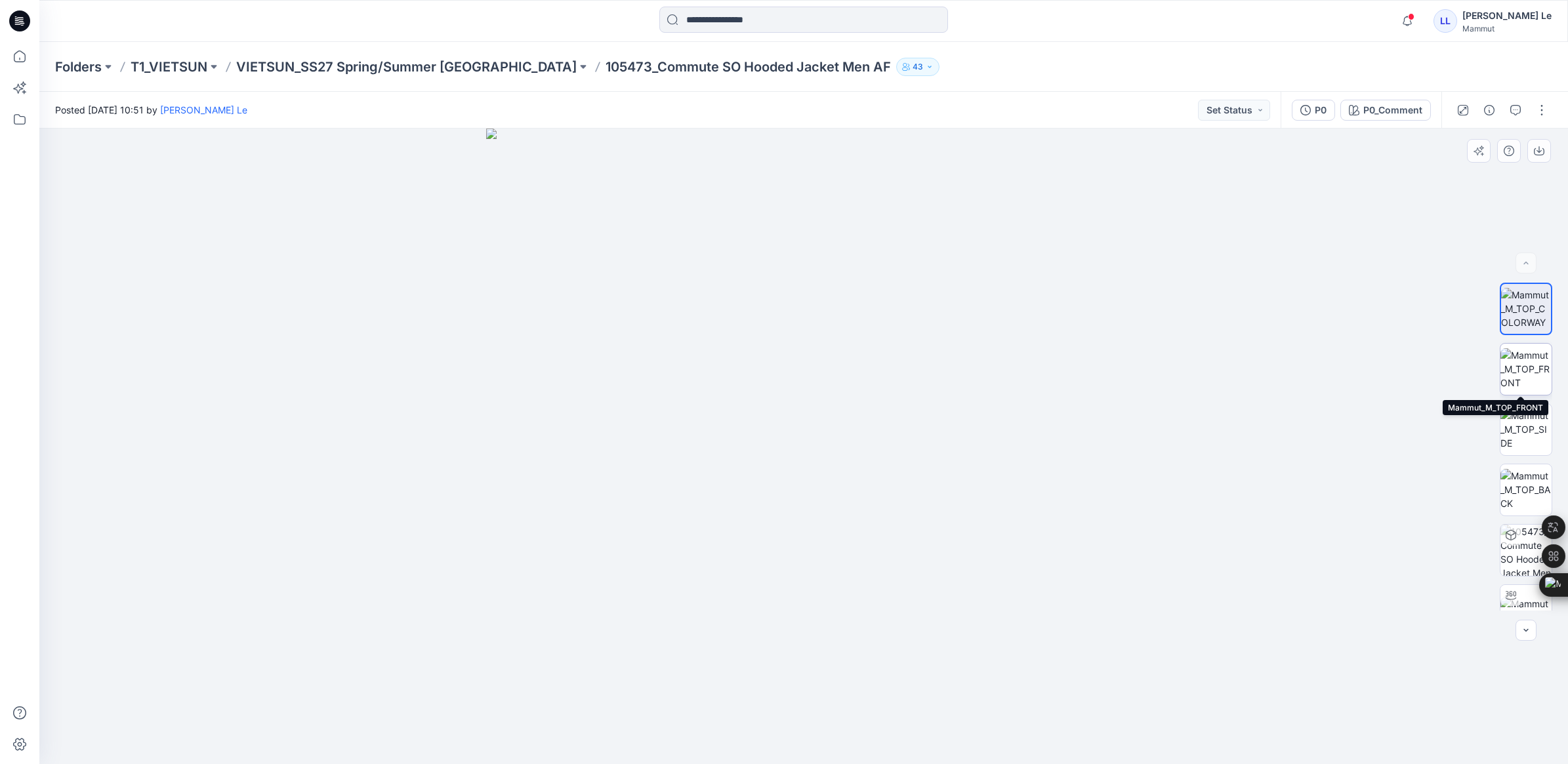
click at [1521, 374] on img at bounding box center [1525, 369] width 51 height 41
click at [1519, 437] on img at bounding box center [1525, 429] width 51 height 41
click at [1526, 366] on img at bounding box center [1525, 369] width 51 height 41
click at [1518, 423] on img at bounding box center [1525, 429] width 51 height 41
click at [1520, 482] on img at bounding box center [1525, 490] width 51 height 41
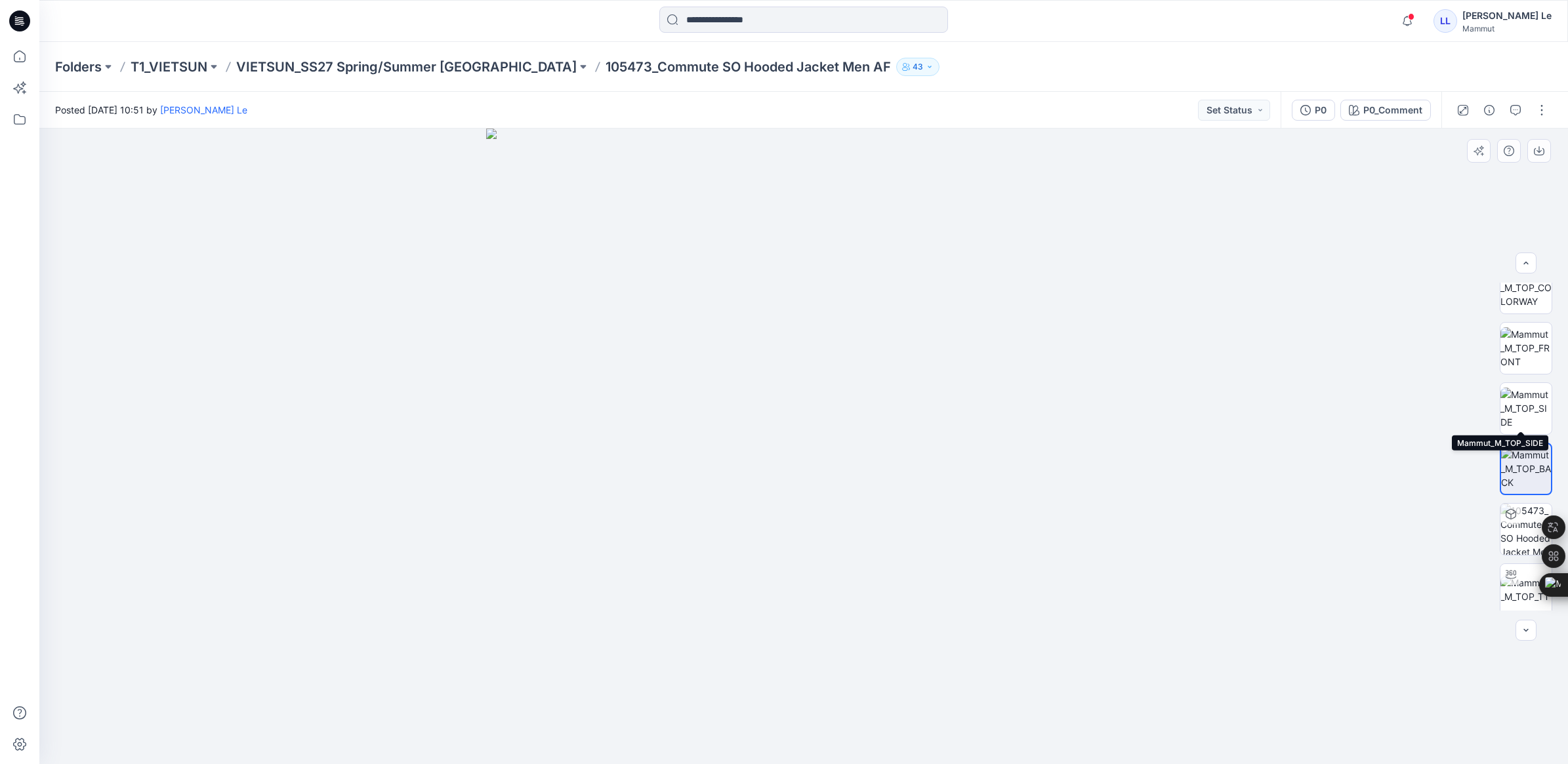
scroll to position [27, 0]
click at [415, 58] on p "VIETSUN_SS27 Spring/Summer [GEOGRAPHIC_DATA]" at bounding box center [406, 66] width 341 height 18
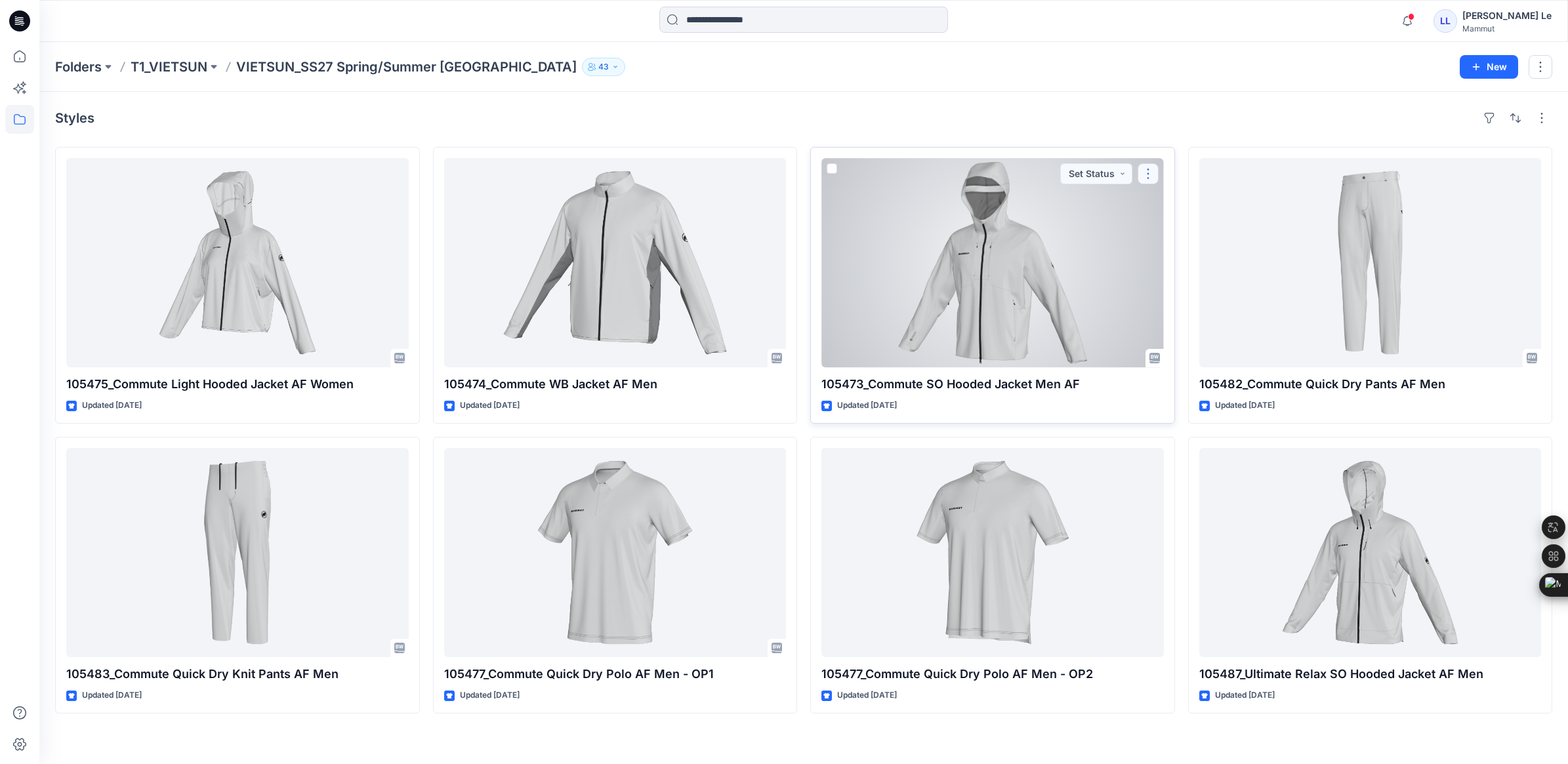
click at [1139, 174] on button "button" at bounding box center [1148, 174] width 21 height 21
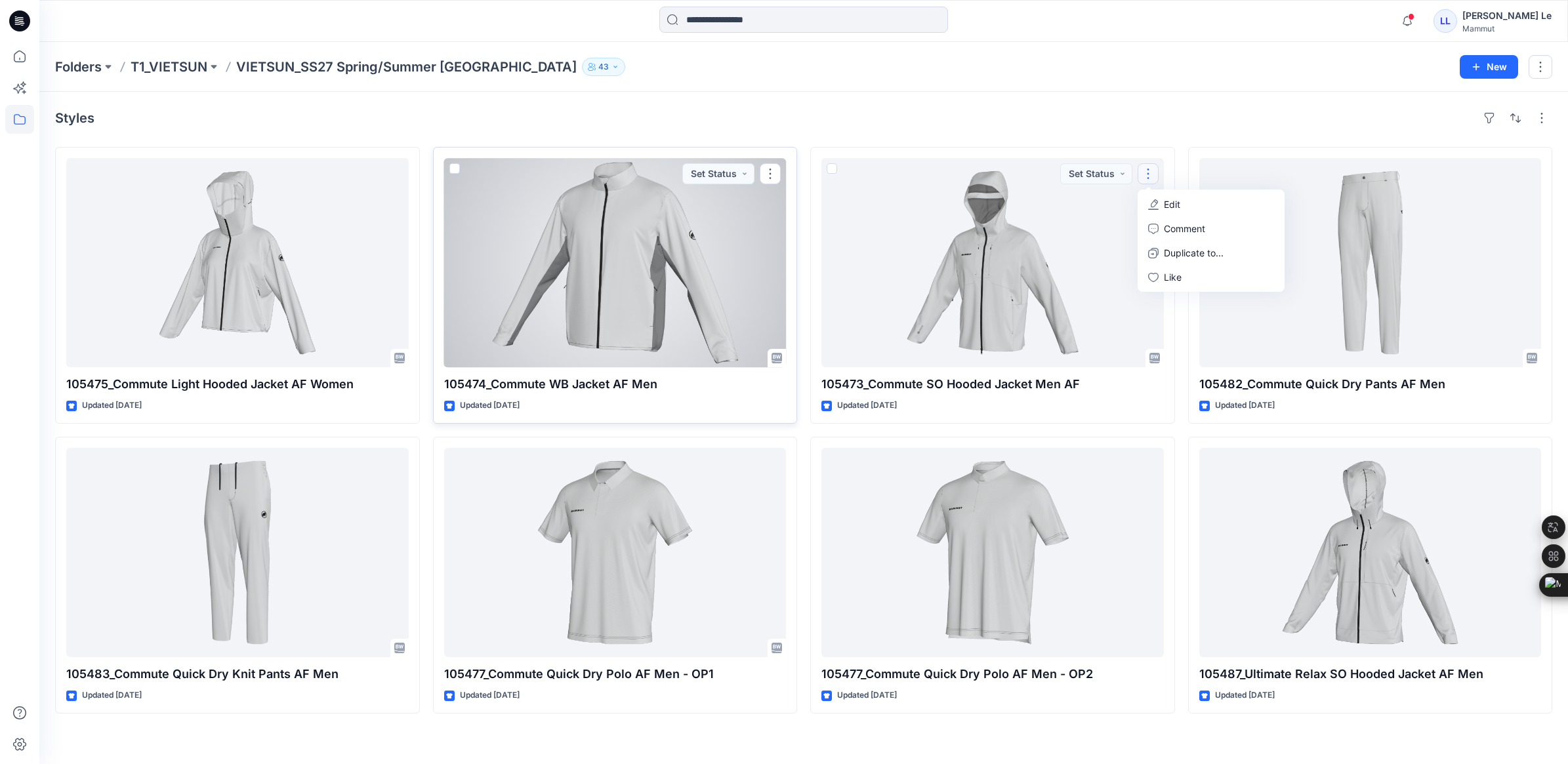
click at [522, 280] on div at bounding box center [615, 262] width 342 height 209
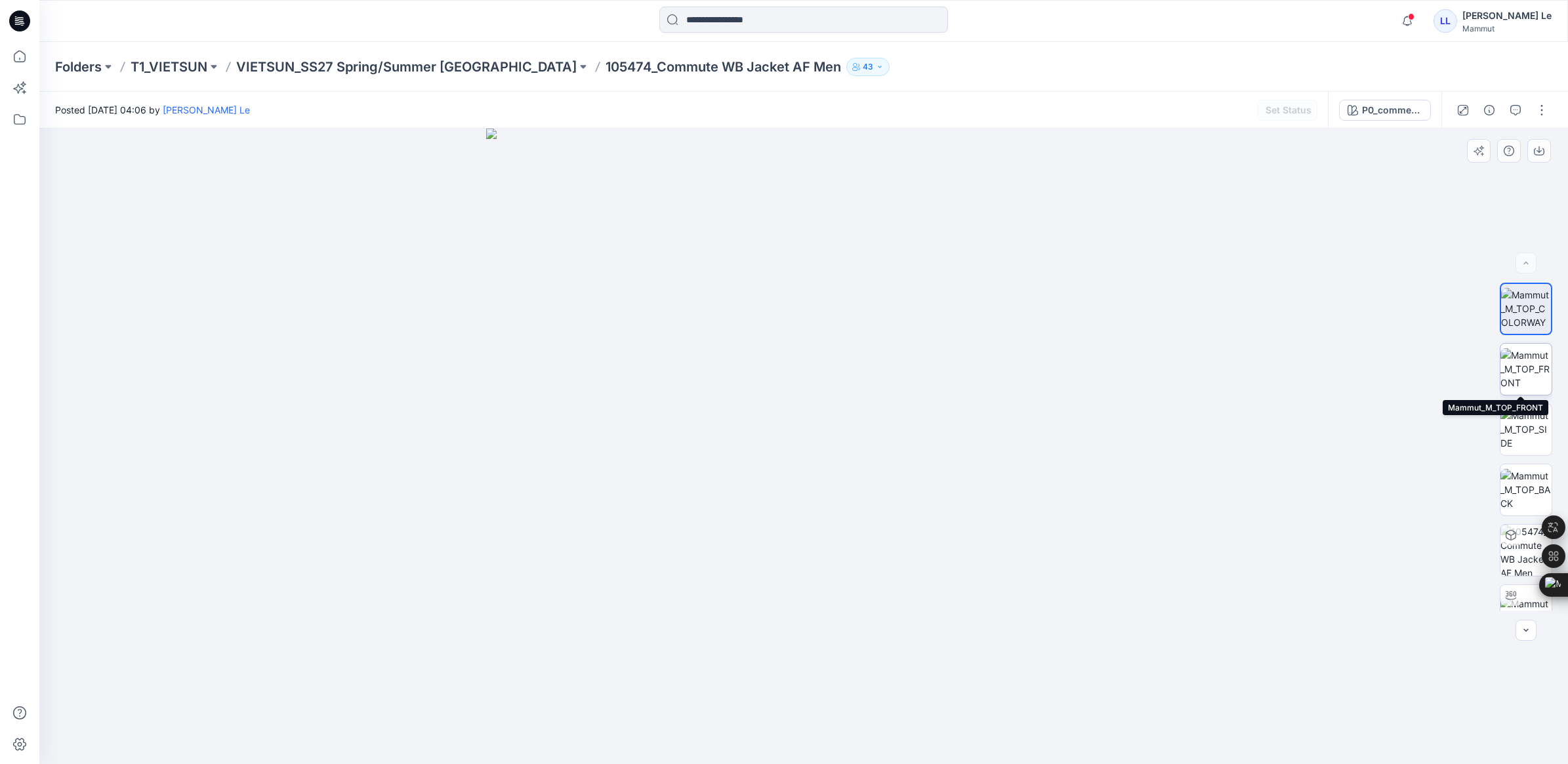
click at [1527, 361] on img at bounding box center [1525, 369] width 51 height 41
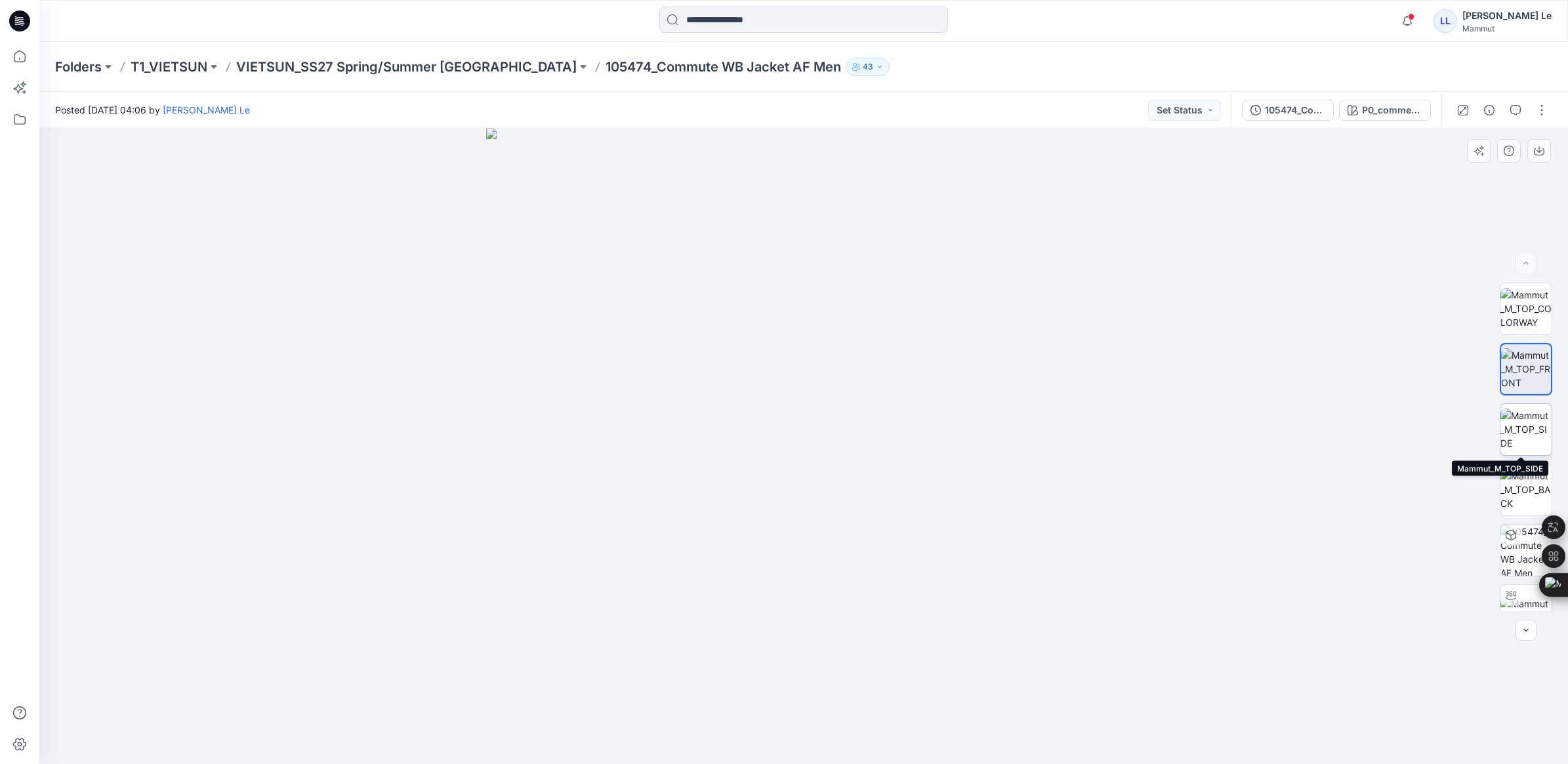
click at [1516, 422] on img at bounding box center [1525, 429] width 51 height 41
click at [1501, 482] on img at bounding box center [1525, 490] width 51 height 41
click at [1247, 256] on div at bounding box center [803, 446] width 1528 height 635
click at [335, 59] on p "VIETSUN_SS27 Spring/Summer [GEOGRAPHIC_DATA]" at bounding box center [406, 66] width 341 height 18
